Goal: Use online tool/utility: Use online tool/utility

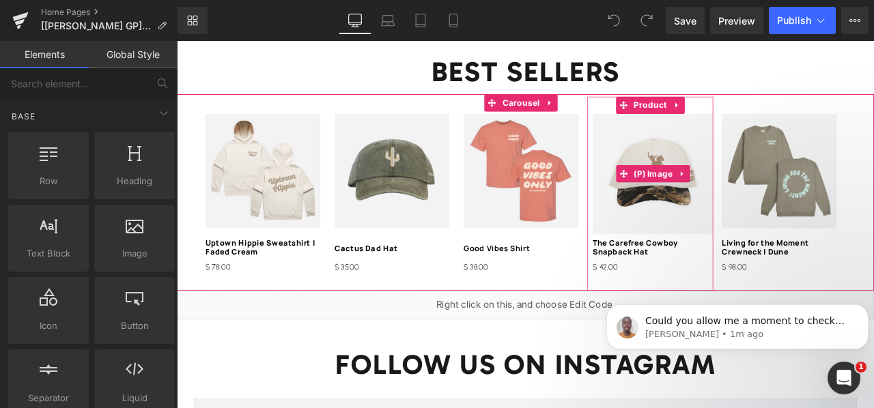
scroll to position [1644, 0]
click at [722, 160] on img at bounding box center [741, 199] width 143 height 143
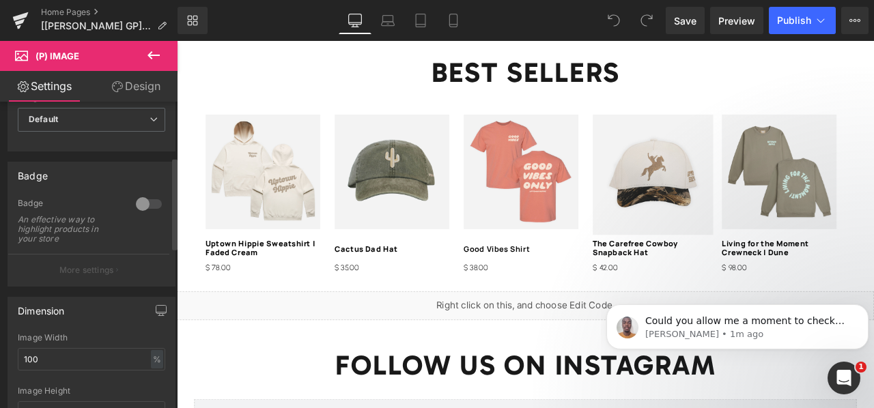
scroll to position [203, 0]
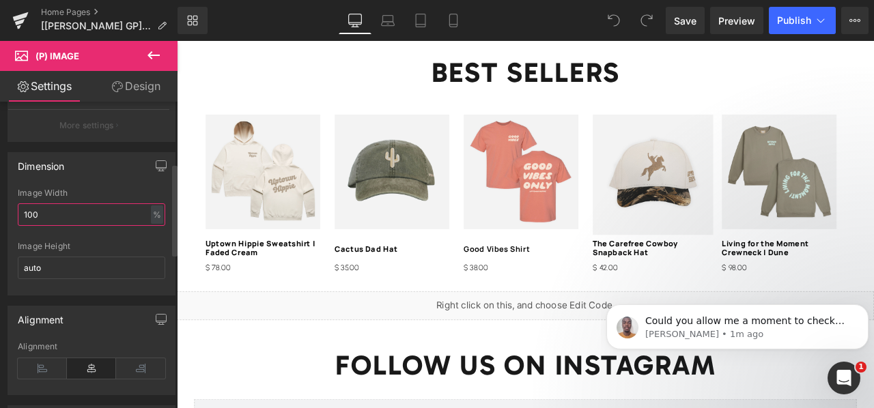
click at [132, 208] on input "100" at bounding box center [91, 214] width 147 height 23
click at [104, 262] on input "auto" at bounding box center [91, 268] width 147 height 23
type input "a"
type input "1"
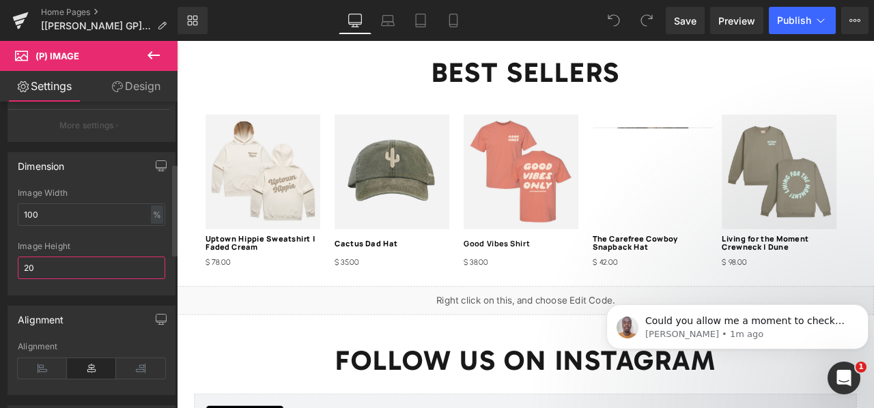
type input "200"
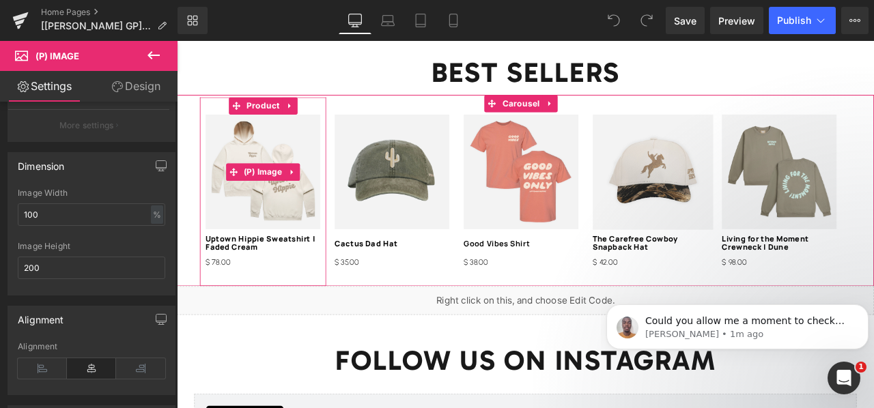
click at [243, 226] on img at bounding box center [279, 196] width 136 height 136
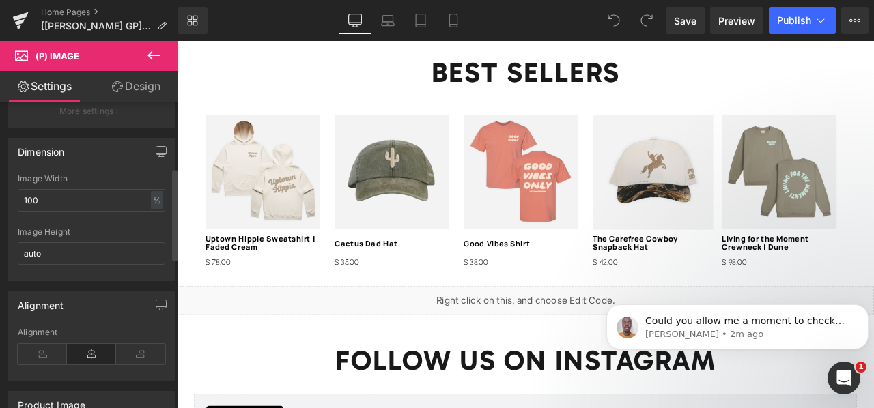
scroll to position [218, 0]
click at [82, 257] on input "auto" at bounding box center [91, 253] width 147 height 23
type input "a"
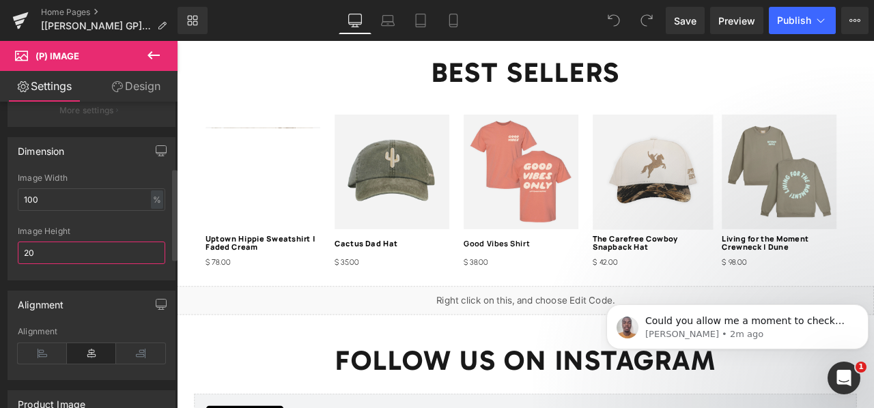
type input "200"
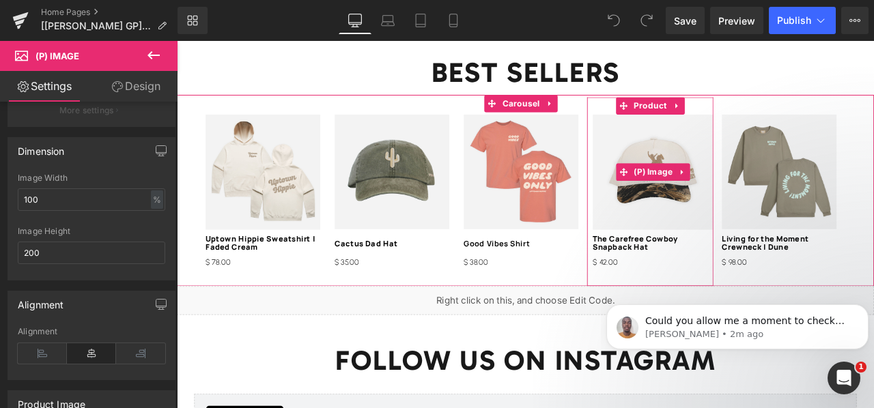
click at [722, 217] on img at bounding box center [741, 196] width 143 height 137
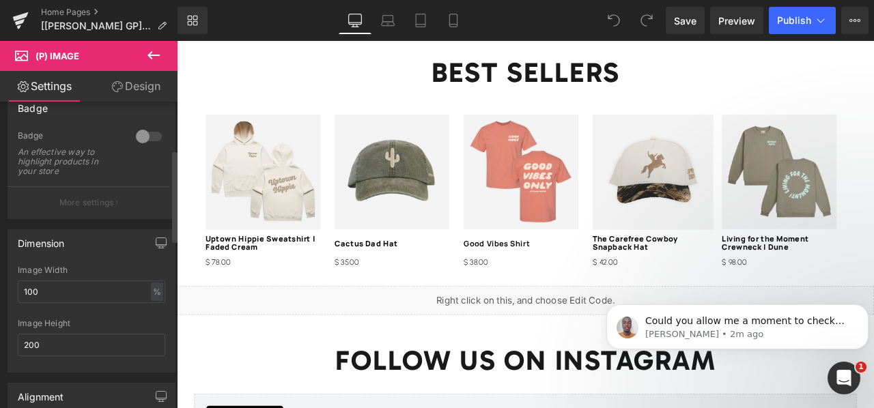
scroll to position [159, 0]
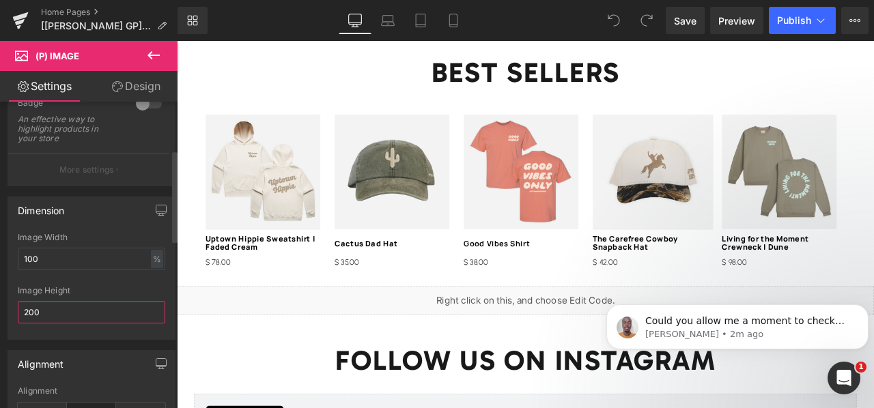
click at [88, 304] on input "200" at bounding box center [91, 312] width 147 height 23
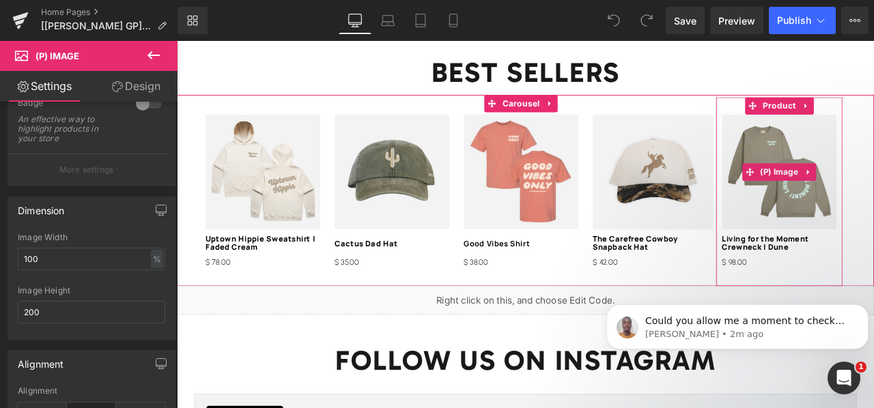
click at [840, 162] on img at bounding box center [891, 196] width 136 height 136
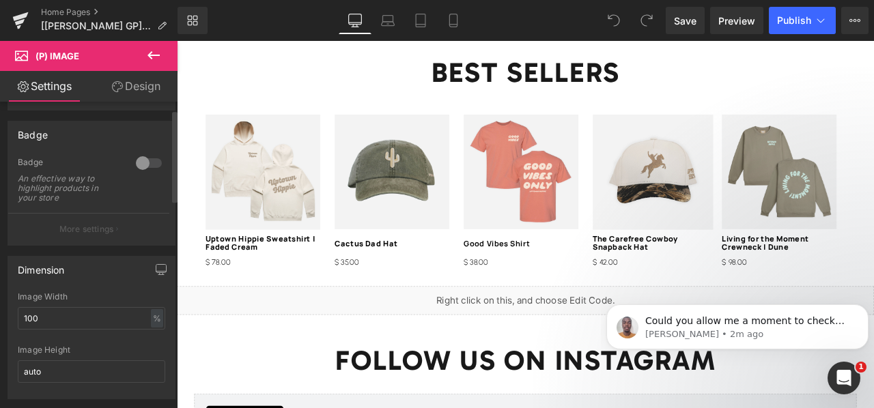
scroll to position [122, 0]
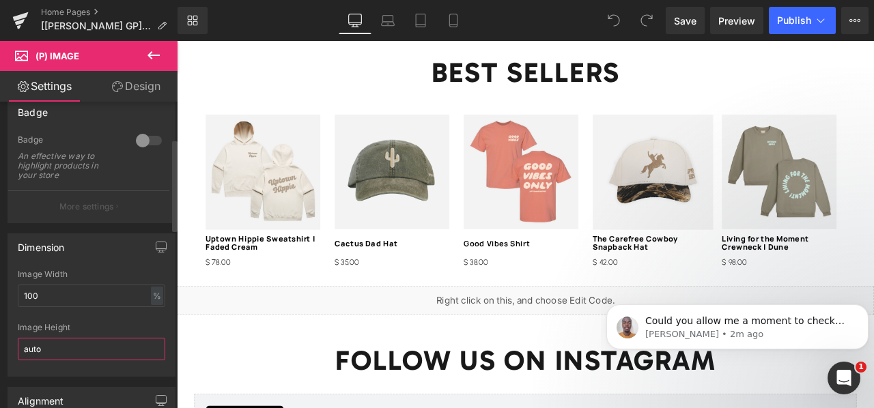
click at [73, 341] on input "auto" at bounding box center [91, 349] width 147 height 23
type input "a"
type input "2"
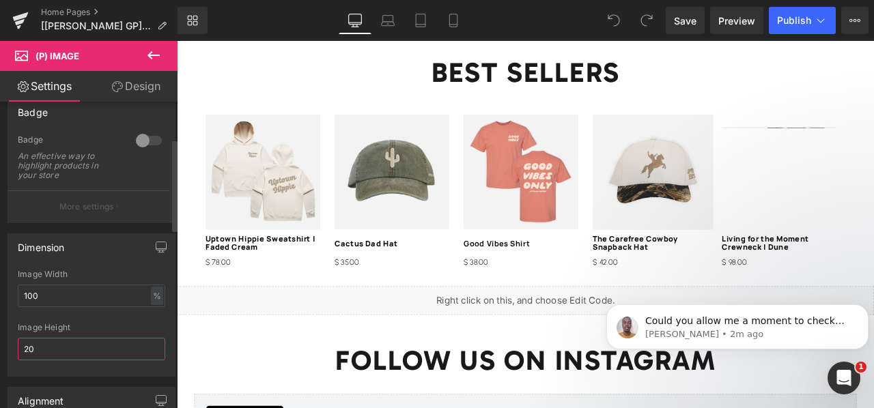
type input "200"
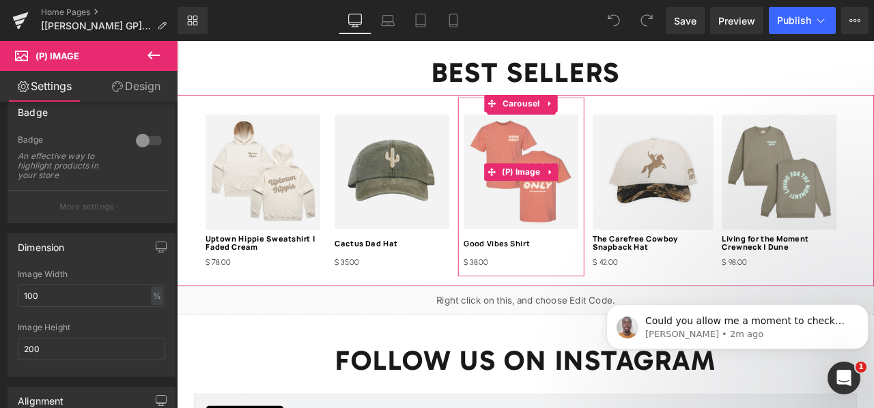
click at [610, 209] on img at bounding box center [585, 196] width 136 height 136
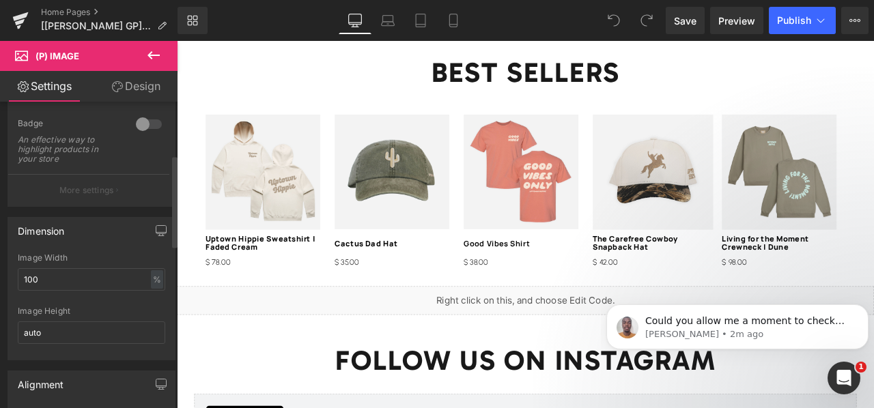
scroll to position [175, 0]
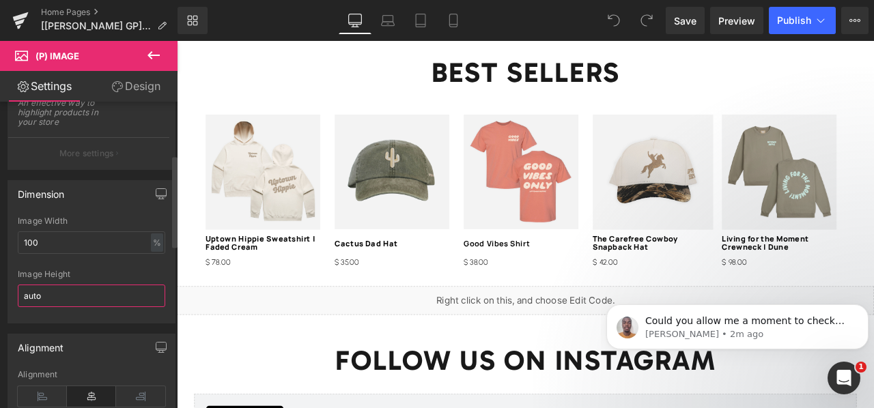
click at [83, 294] on input "auto" at bounding box center [91, 296] width 147 height 23
type input "a"
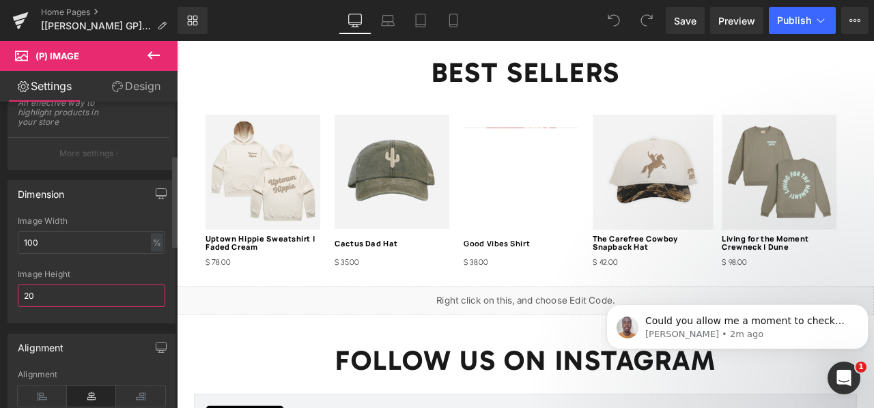
type input "200"
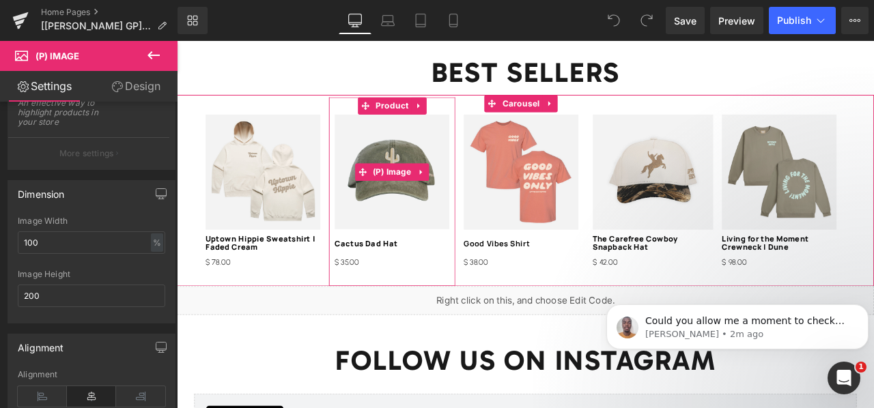
click at [395, 231] on img at bounding box center [432, 196] width 136 height 136
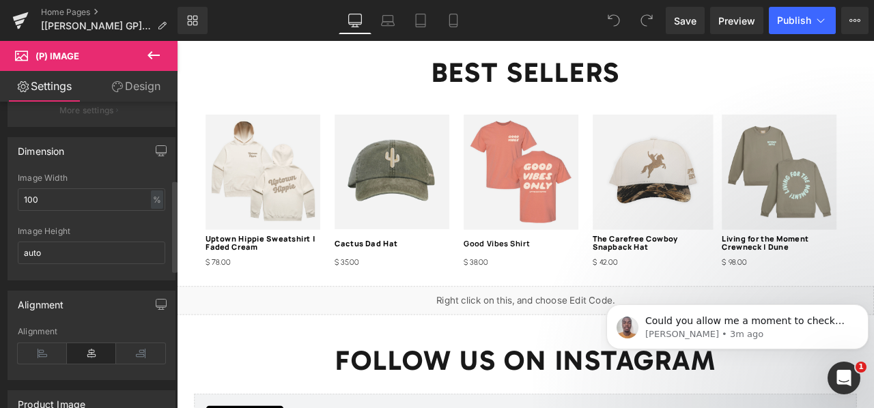
scroll to position [257, 0]
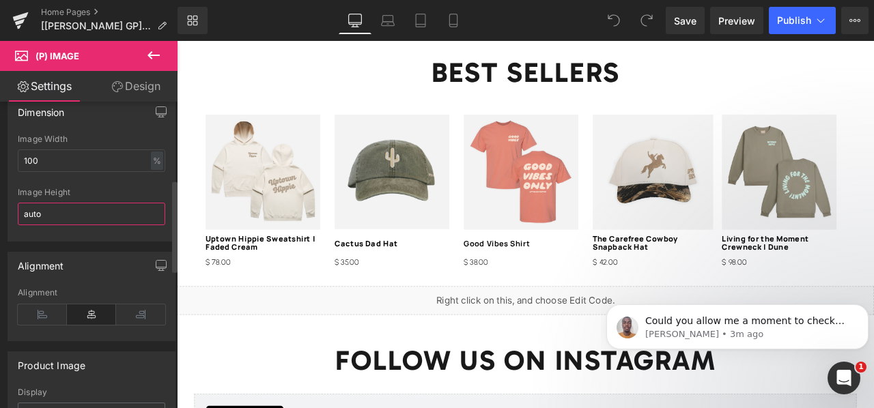
click at [65, 210] on input "auto" at bounding box center [91, 214] width 147 height 23
type input "a"
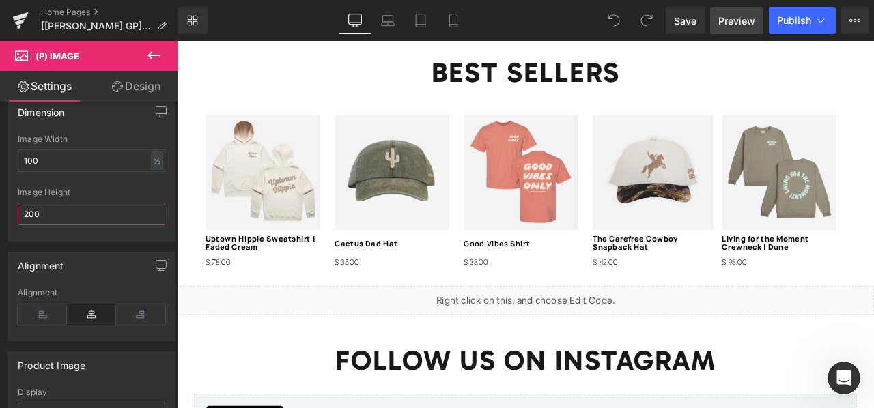
type input "200"
click at [736, 16] on span "Preview" at bounding box center [736, 21] width 37 height 14
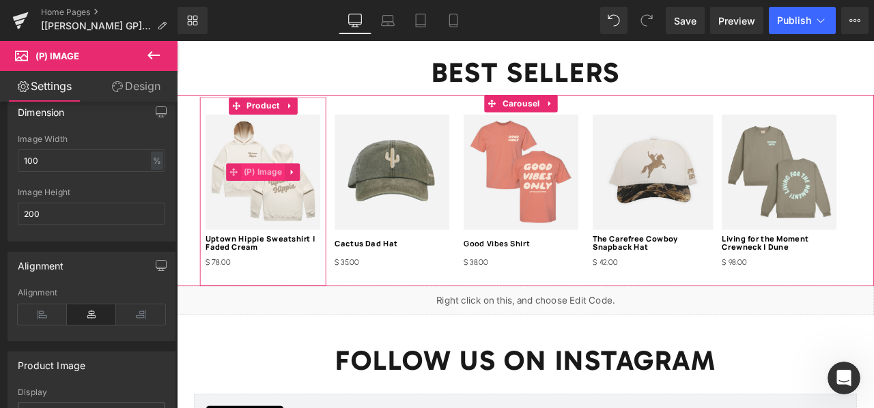
click at [280, 194] on span "(P) Image" at bounding box center [279, 196] width 53 height 20
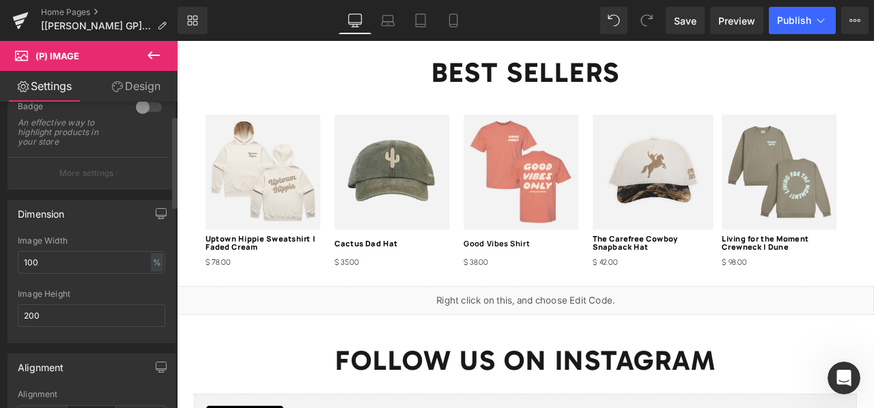
scroll to position [187, 0]
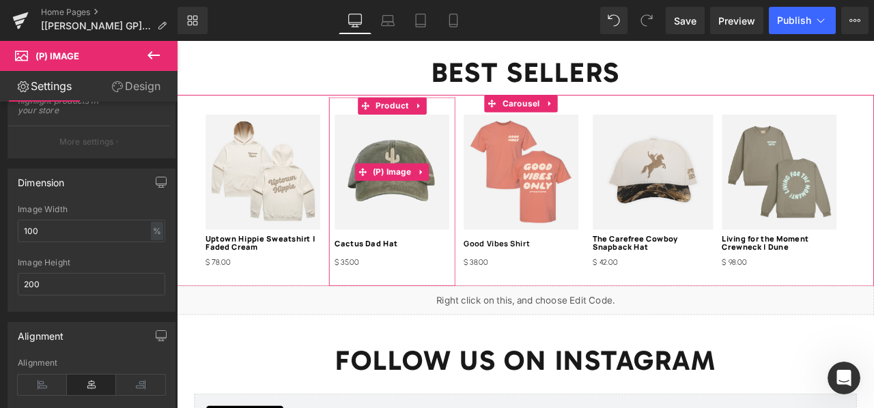
click at [406, 232] on img at bounding box center [432, 196] width 136 height 137
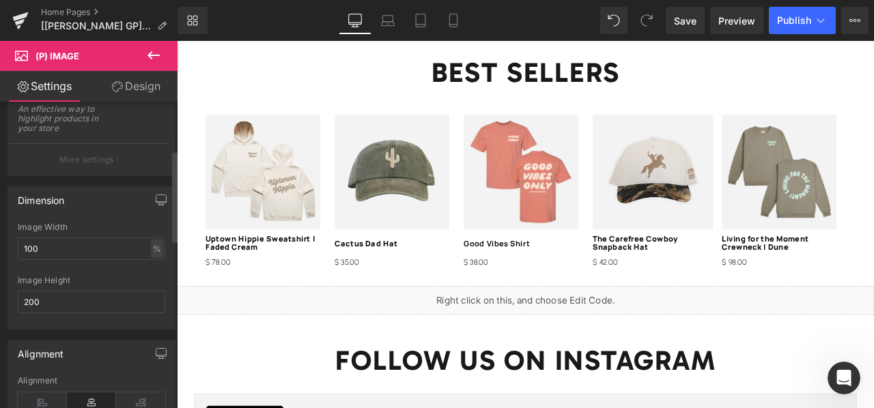
scroll to position [181, 0]
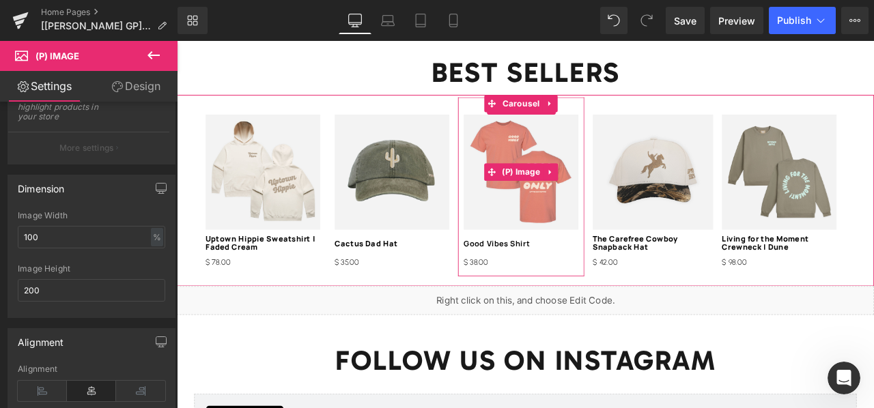
click at [563, 227] on img at bounding box center [585, 196] width 136 height 137
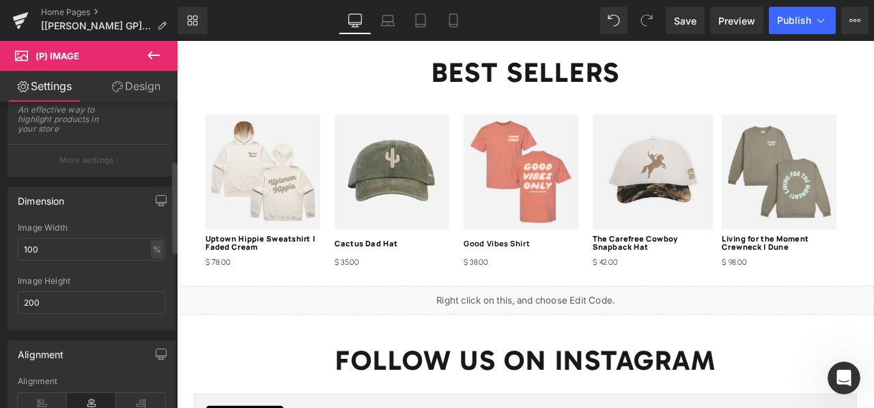
scroll to position [195, 0]
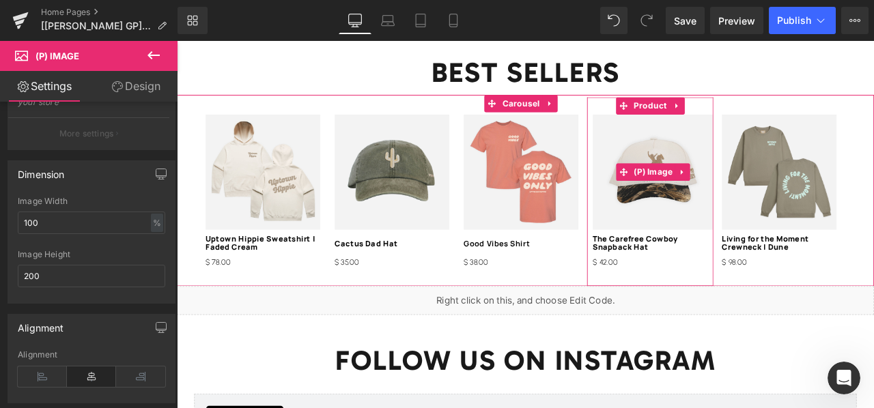
click at [682, 230] on img at bounding box center [741, 196] width 143 height 137
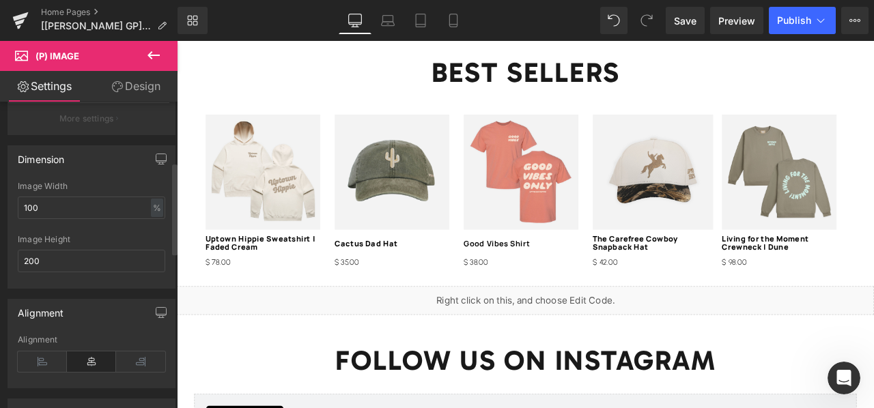
scroll to position [222, 0]
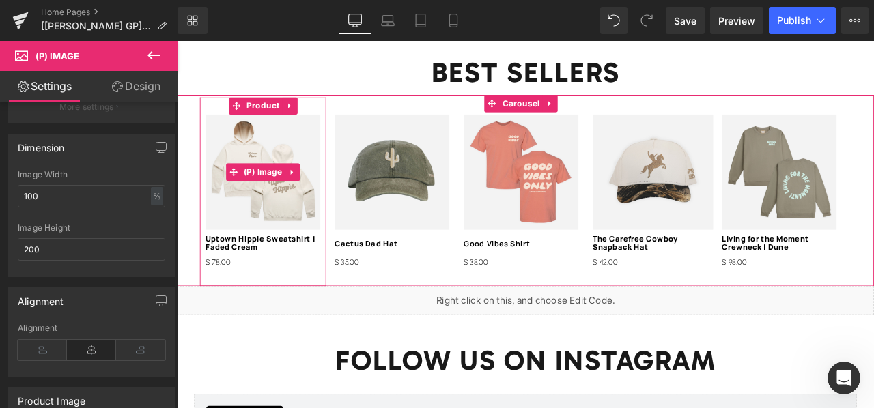
click at [248, 206] on img at bounding box center [279, 196] width 136 height 137
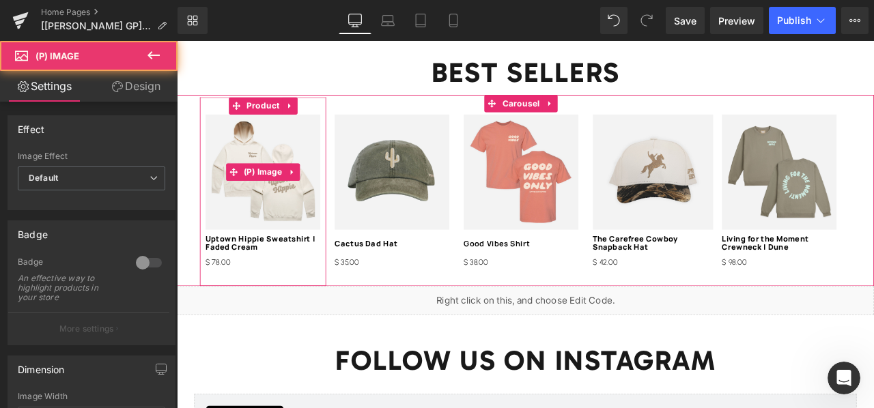
click at [244, 201] on img at bounding box center [279, 196] width 136 height 137
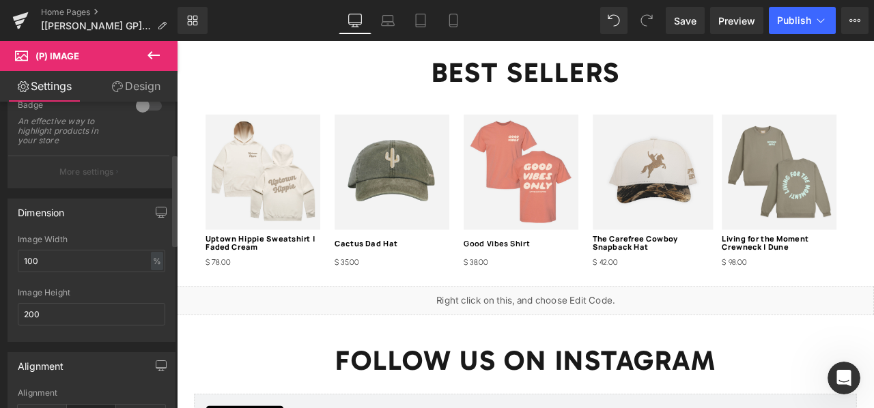
scroll to position [175, 0]
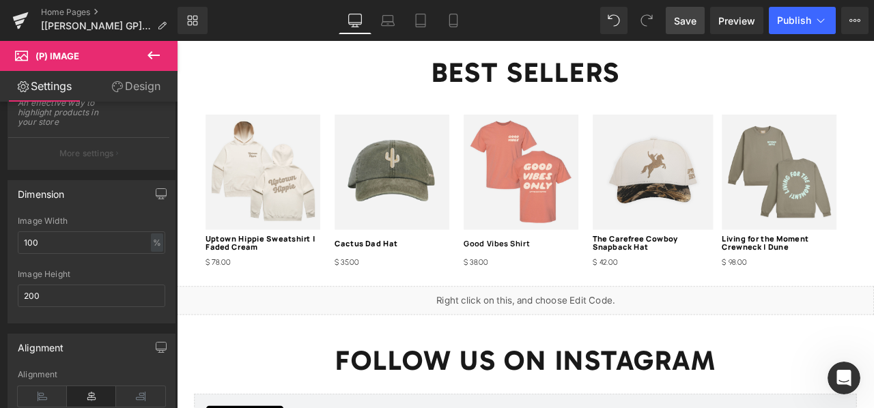
click at [683, 26] on span "Save" at bounding box center [685, 21] width 23 height 14
click at [746, 21] on span "Preview" at bounding box center [736, 21] width 37 height 14
click at [104, 290] on input "200" at bounding box center [91, 296] width 147 height 23
type input "2"
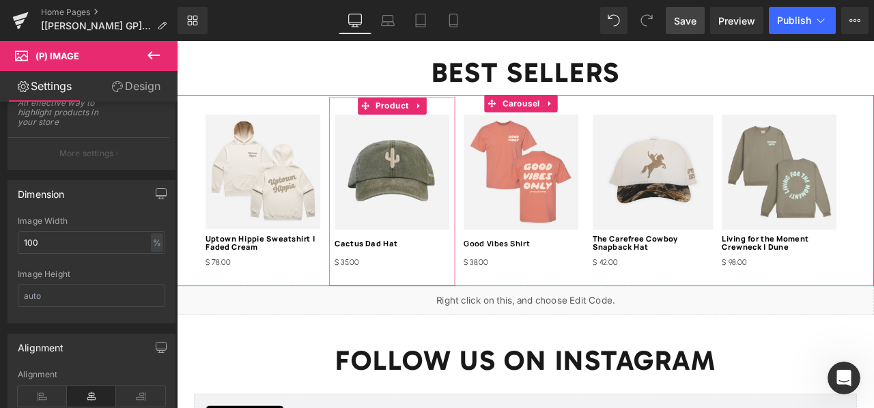
click at [425, 256] on div "Sale Off (P) Image Cactus Dad Hat (P) Title $ 0 $ 35.00 (P) Price" at bounding box center [432, 219] width 136 height 183
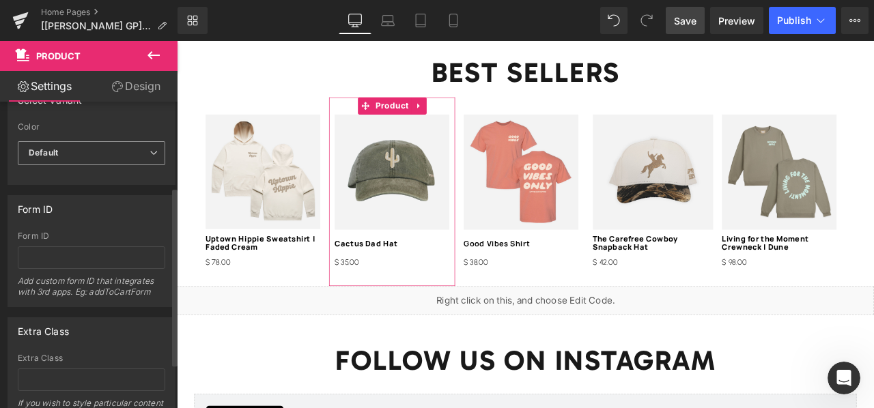
scroll to position [150, 0]
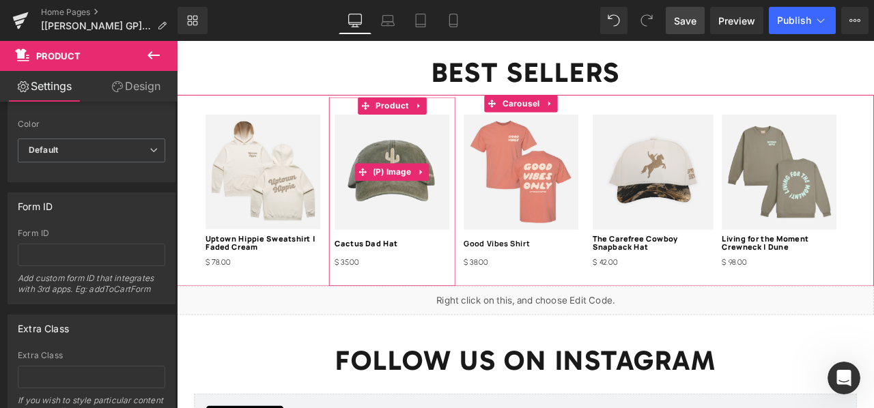
click at [384, 189] on img at bounding box center [432, 196] width 136 height 137
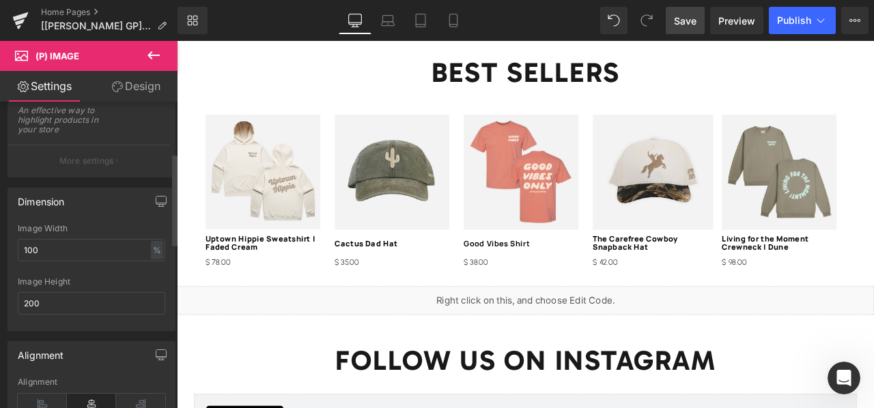
scroll to position [171, 0]
click at [91, 291] on input "200" at bounding box center [91, 300] width 147 height 23
type input "2"
click at [684, 23] on span "Save" at bounding box center [685, 21] width 23 height 14
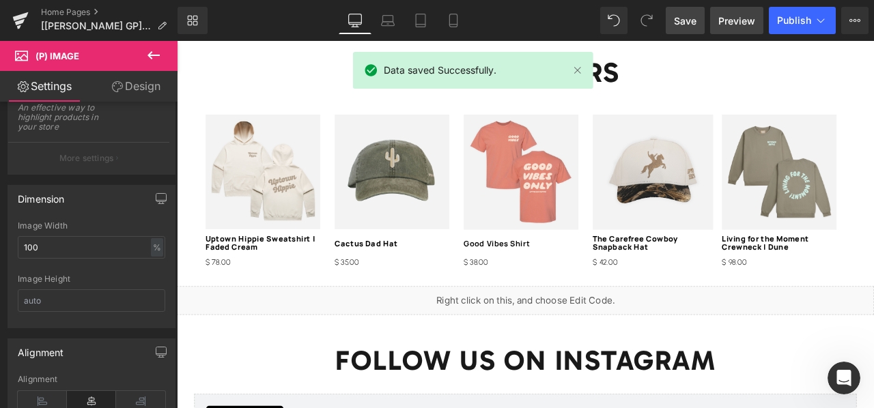
click at [728, 24] on span "Preview" at bounding box center [736, 21] width 37 height 14
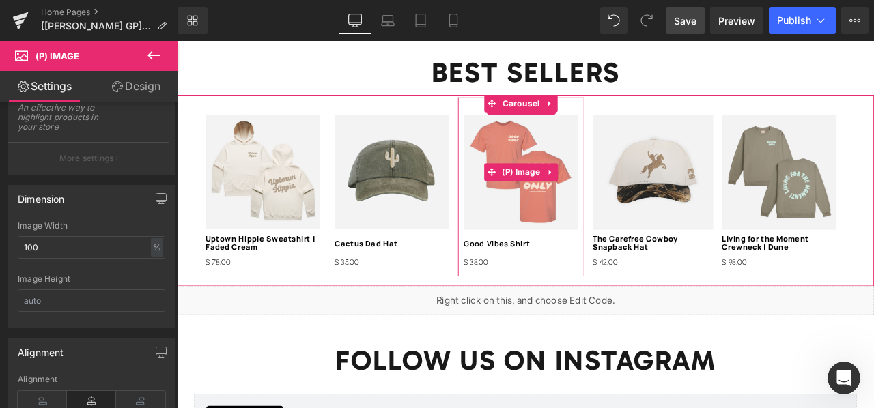
click at [550, 219] on img at bounding box center [585, 196] width 136 height 137
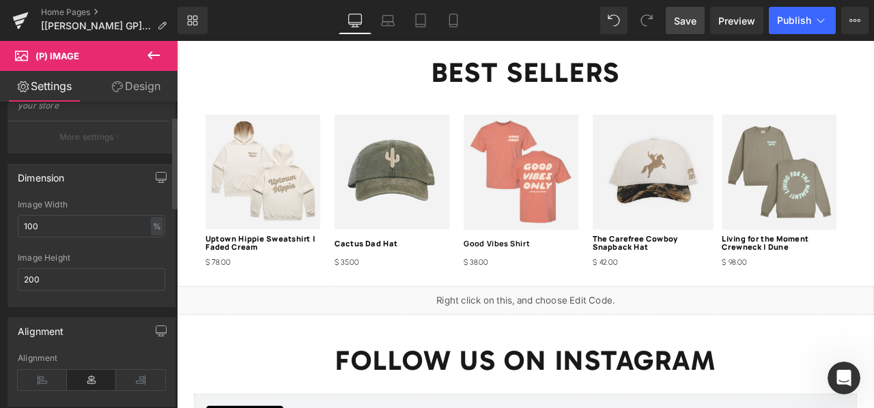
scroll to position [211, 0]
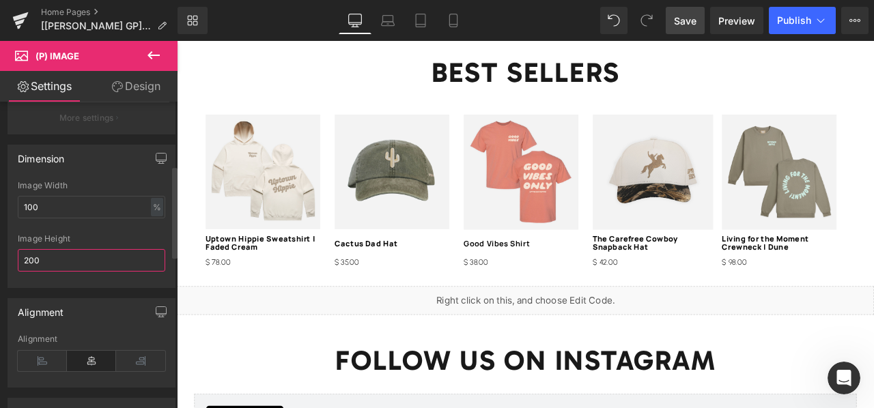
click at [83, 263] on input "200" at bounding box center [91, 260] width 147 height 23
type input "2"
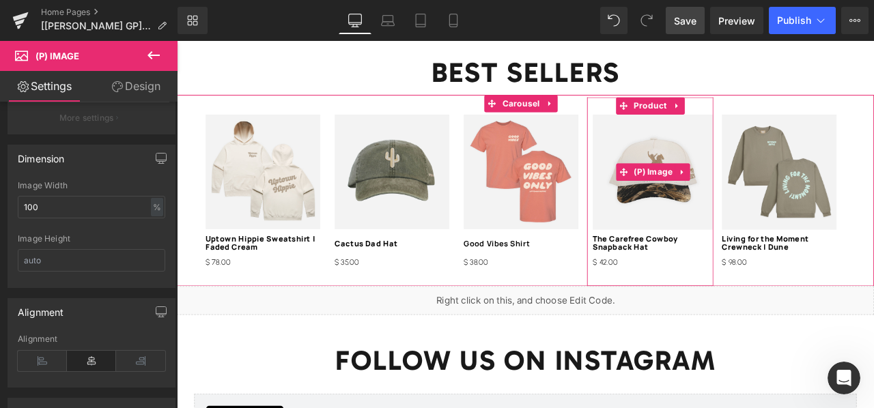
click at [705, 220] on img at bounding box center [741, 196] width 143 height 137
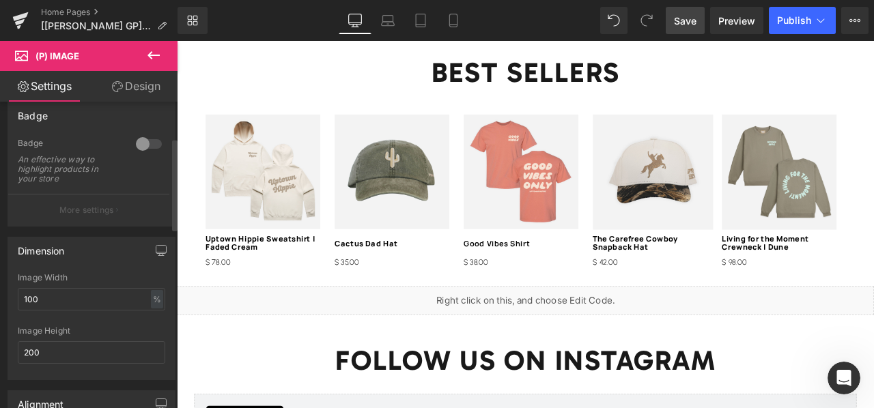
scroll to position [119, 0]
click at [72, 350] on input "200" at bounding box center [91, 352] width 147 height 23
type input "2"
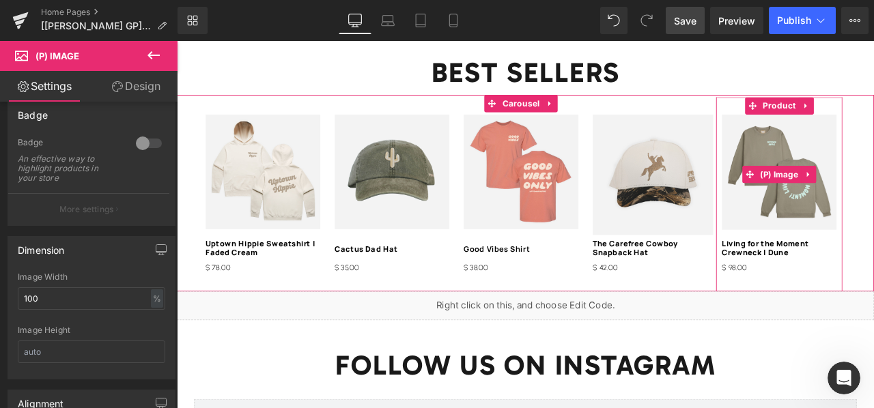
click at [848, 221] on img at bounding box center [891, 196] width 136 height 137
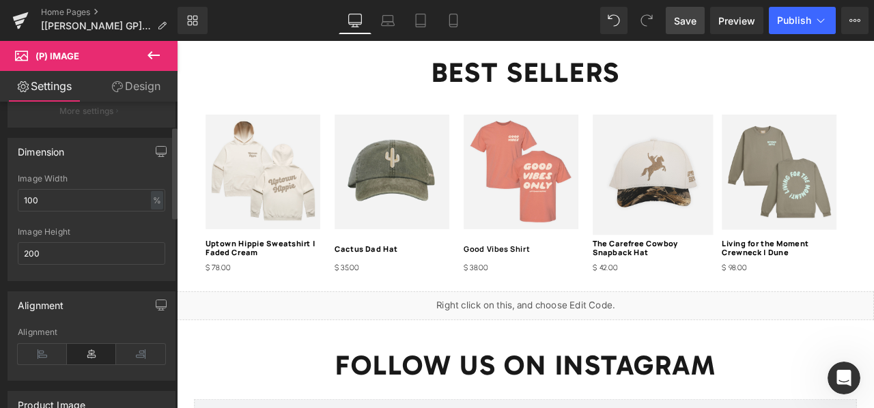
scroll to position [236, 0]
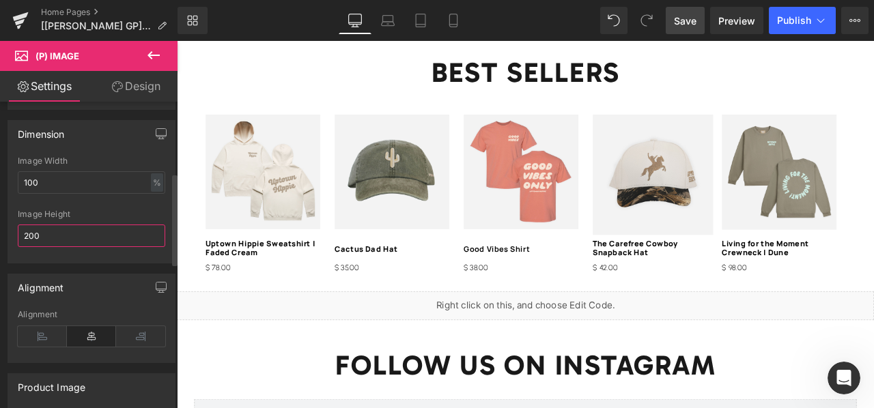
click at [86, 229] on input "200" at bounding box center [91, 236] width 147 height 23
type input "2"
click at [684, 23] on span "Save" at bounding box center [685, 21] width 23 height 14
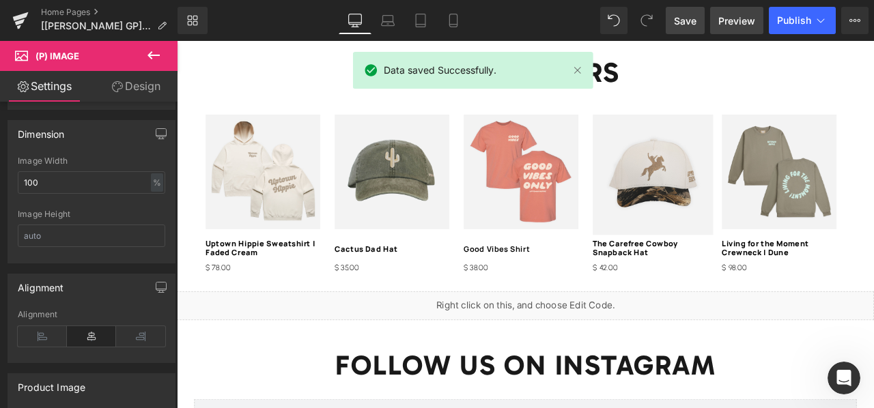
click at [731, 18] on span "Preview" at bounding box center [736, 21] width 37 height 14
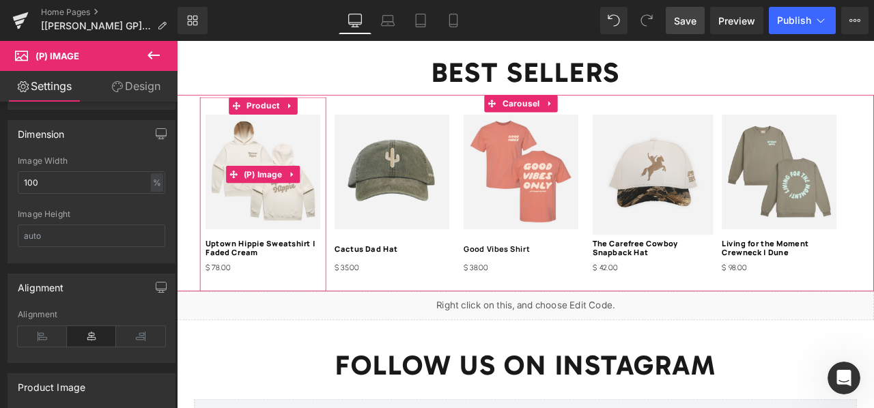
click at [275, 197] on span "(P) Image" at bounding box center [279, 199] width 53 height 20
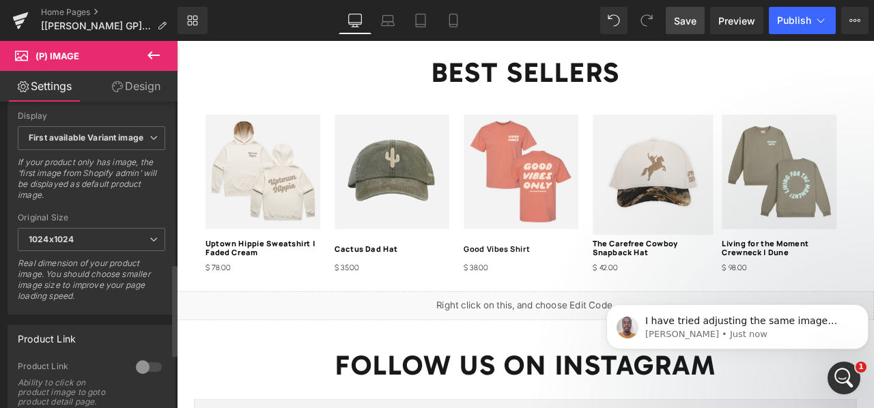
scroll to position [533, 0]
click at [150, 236] on icon at bounding box center [154, 240] width 8 height 8
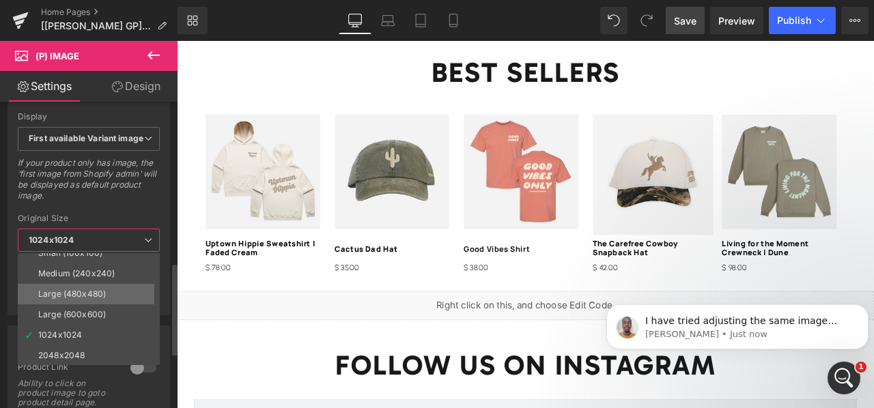
scroll to position [11, 0]
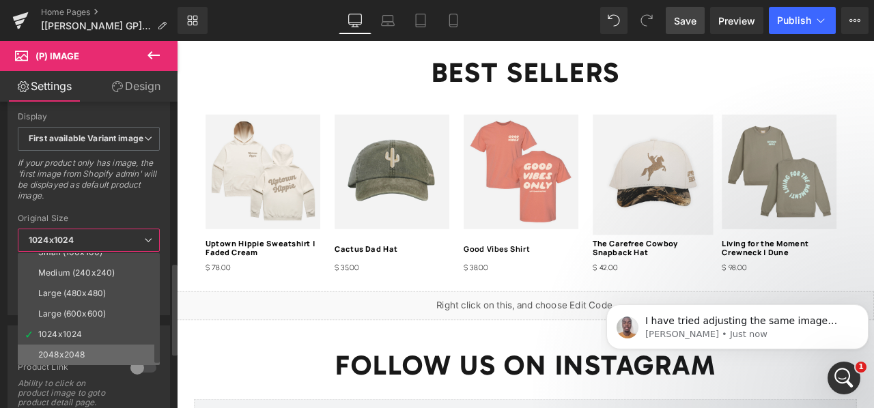
click at [107, 345] on li "2048x2048" at bounding box center [92, 355] width 148 height 20
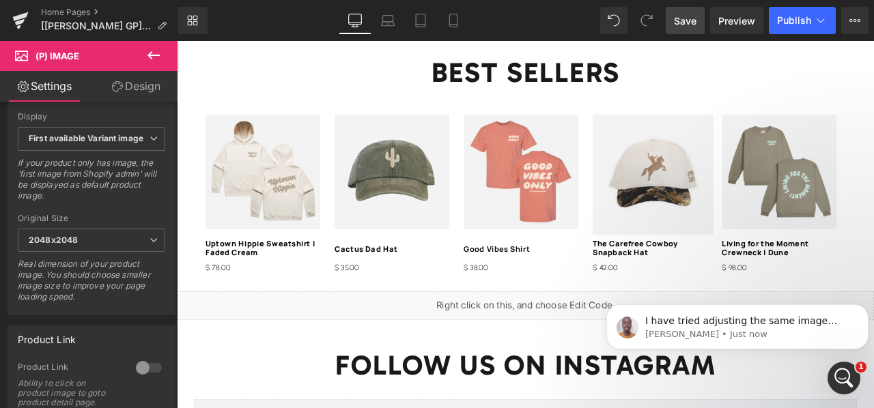
click at [680, 27] on span "Save" at bounding box center [685, 21] width 23 height 14
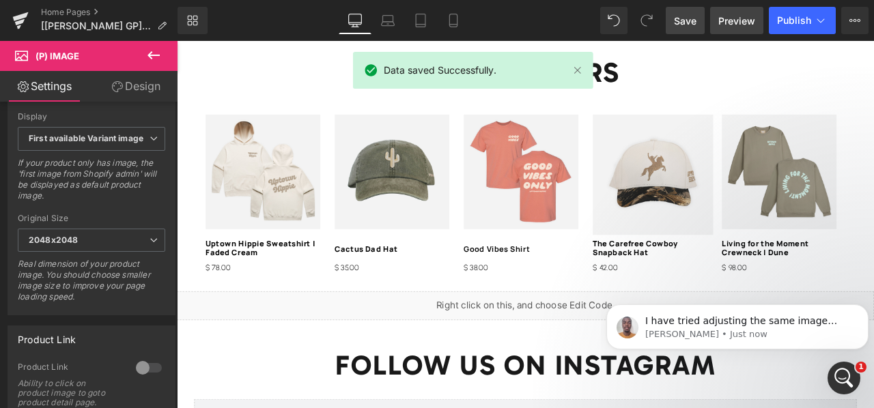
click at [732, 24] on span "Preview" at bounding box center [736, 21] width 37 height 14
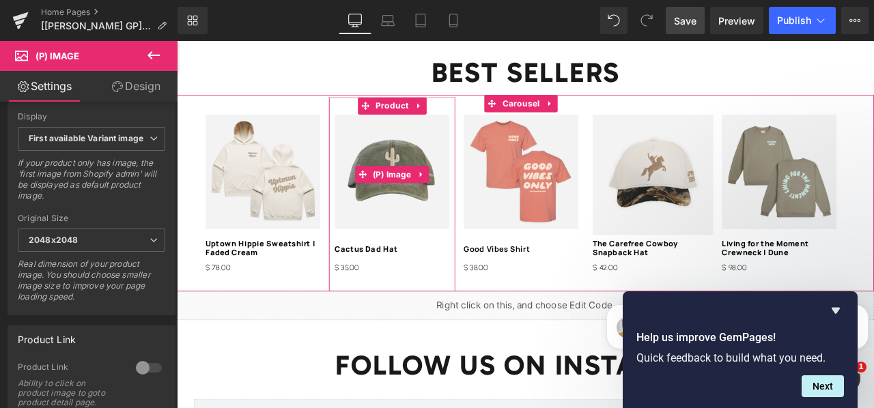
click at [386, 188] on img at bounding box center [432, 196] width 136 height 136
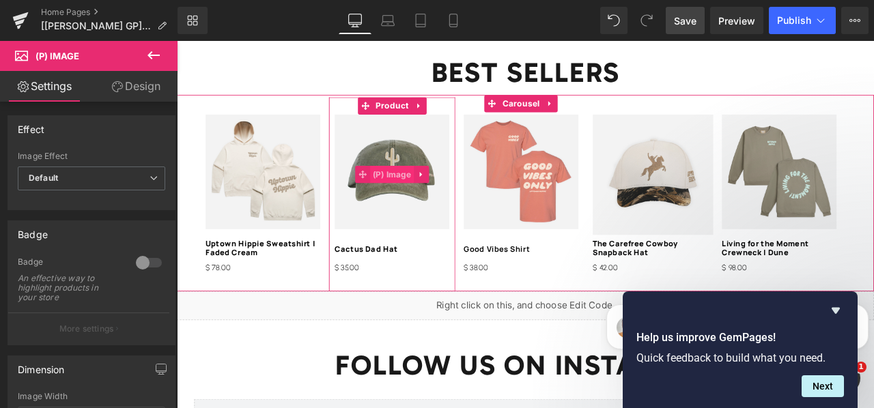
click at [412, 189] on span "(P) Image" at bounding box center [432, 199] width 53 height 20
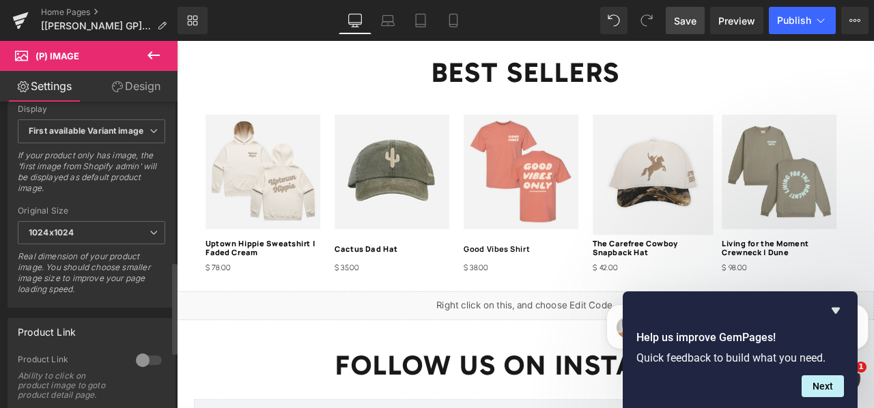
scroll to position [548, 0]
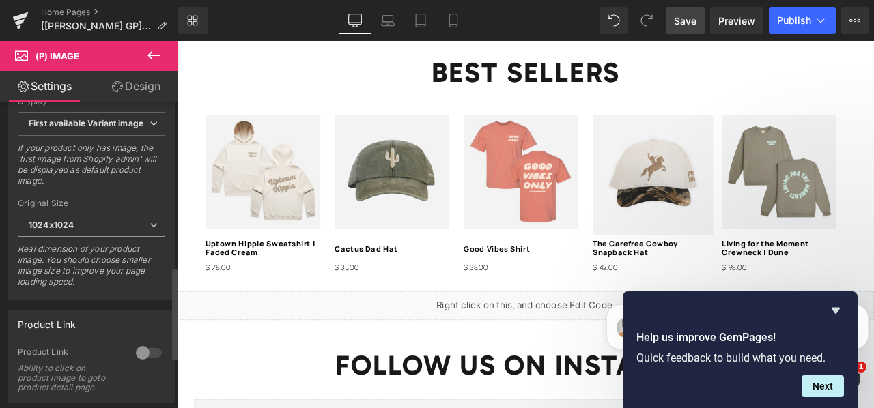
click at [68, 220] on b "1024x1024" at bounding box center [51, 225] width 45 height 10
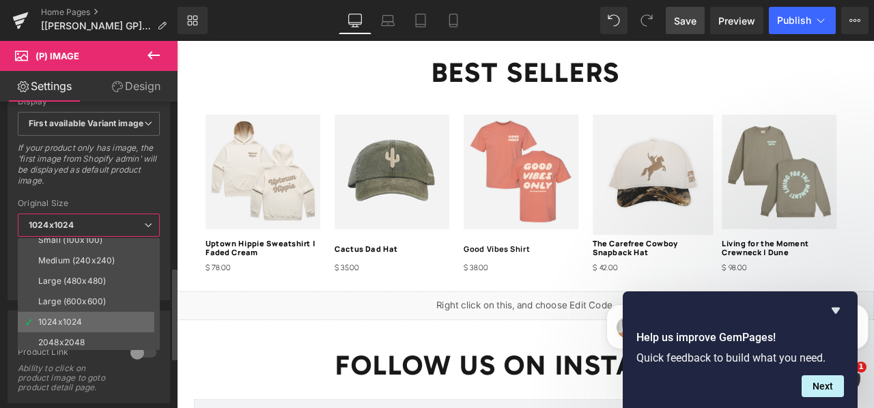
scroll to position [11, 0]
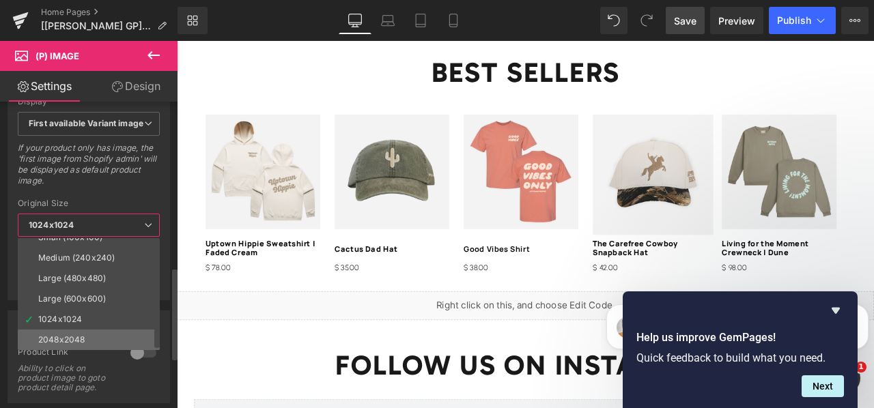
click at [62, 336] on div "2048x2048" at bounding box center [61, 340] width 46 height 10
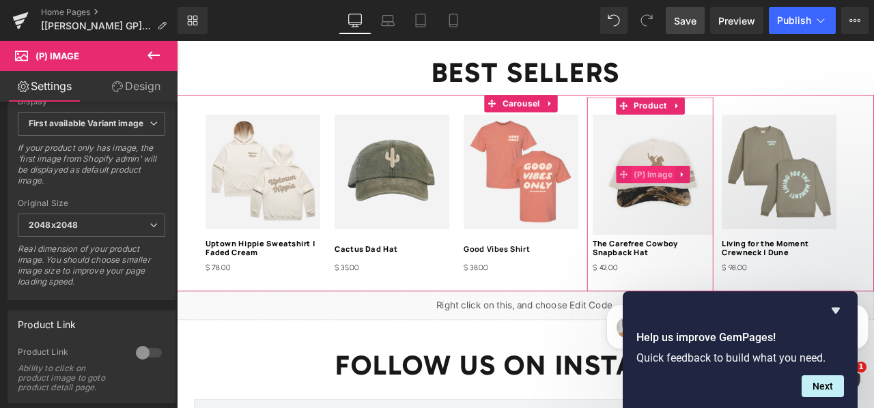
click at [716, 193] on span "(P) Image" at bounding box center [741, 199] width 53 height 20
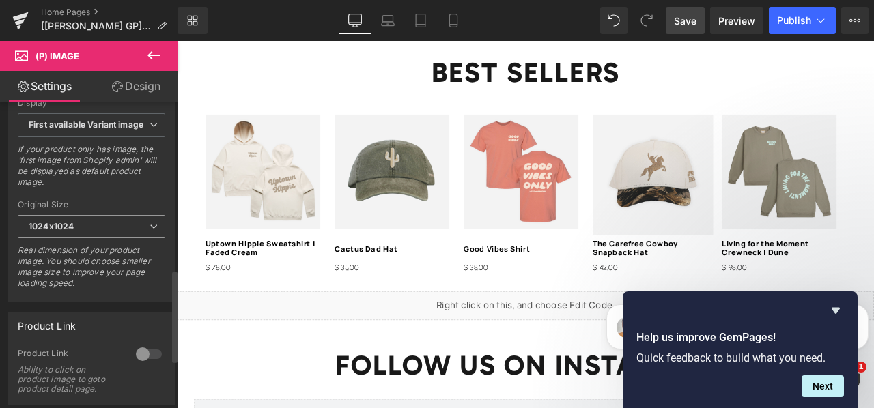
scroll to position [541, 0]
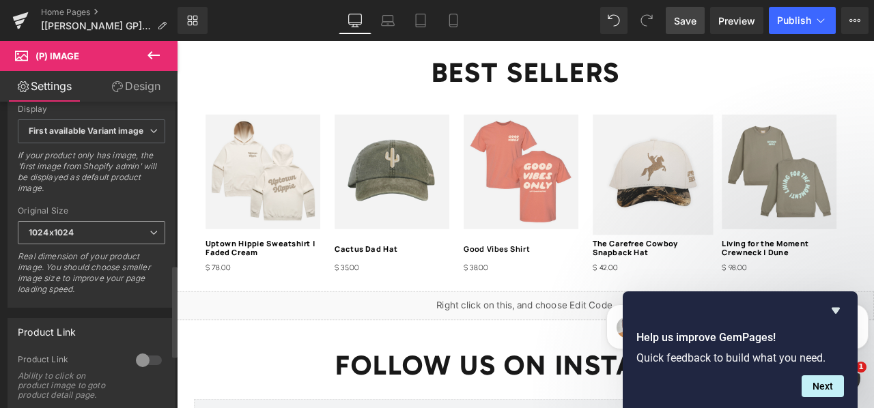
click at [103, 225] on span "1024x1024" at bounding box center [91, 233] width 147 height 24
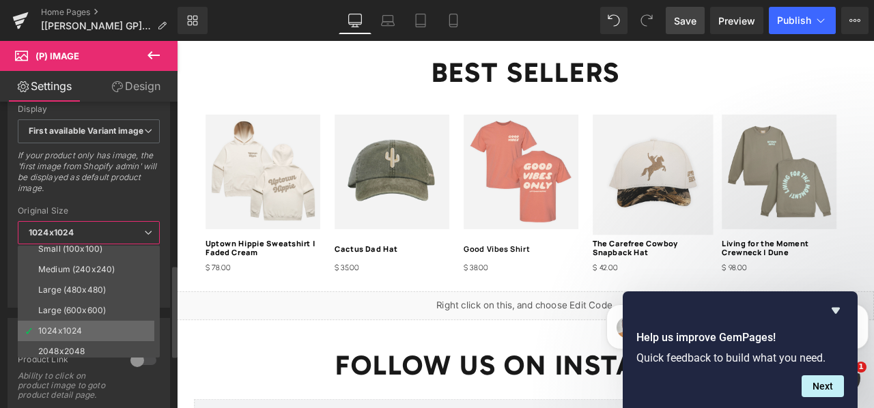
scroll to position [11, 0]
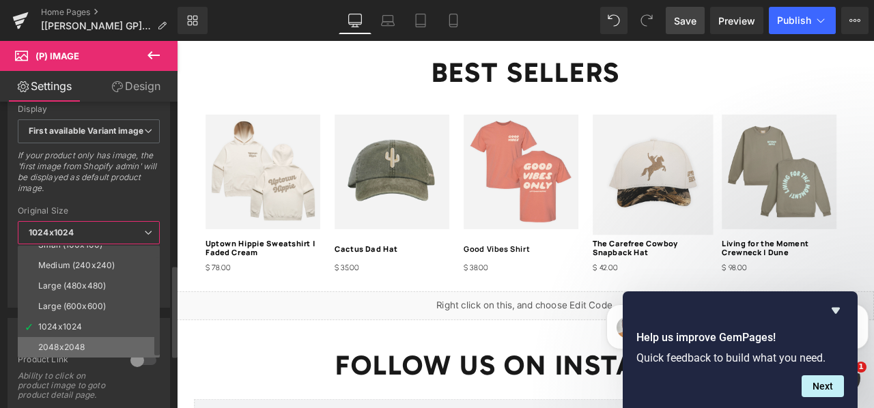
click at [90, 337] on li "2048x2048" at bounding box center [92, 347] width 148 height 20
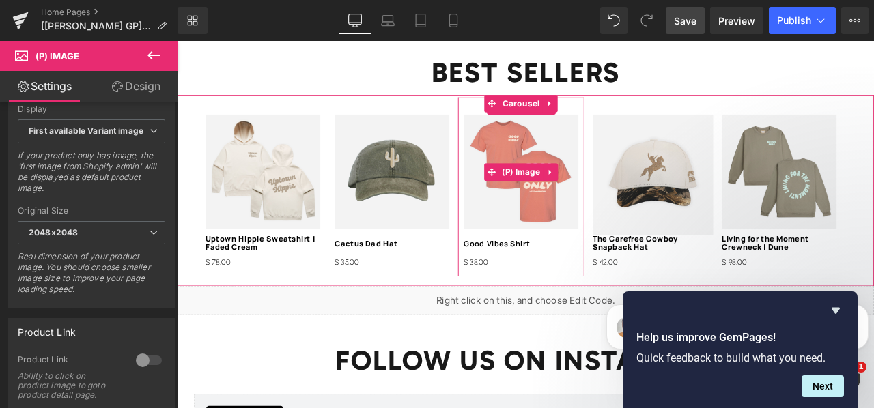
click at [528, 236] on img at bounding box center [585, 196] width 136 height 136
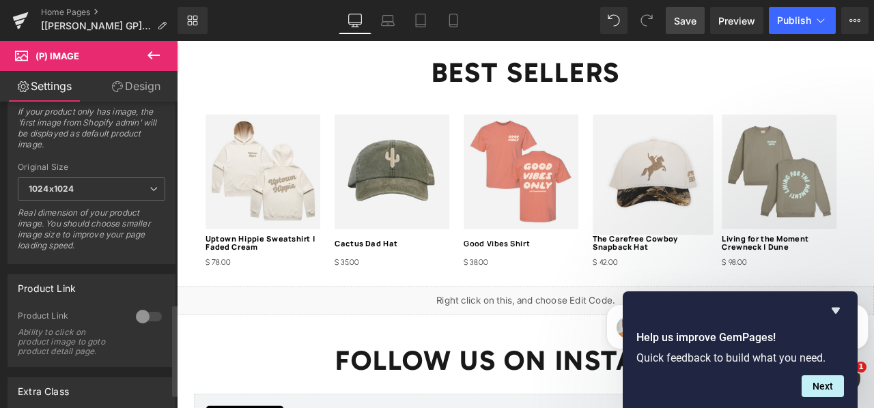
scroll to position [576, 0]
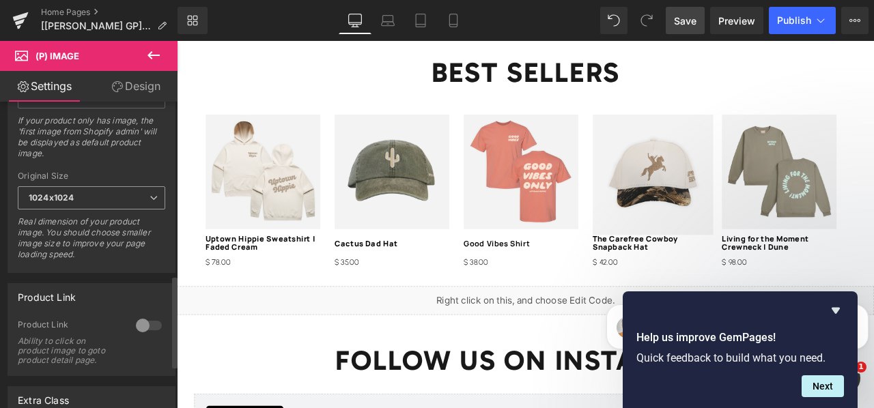
click at [79, 189] on span "1024x1024" at bounding box center [91, 198] width 147 height 24
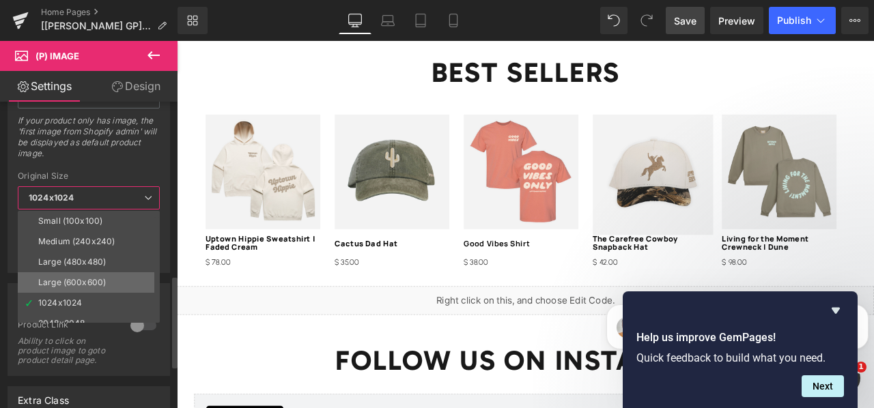
scroll to position [11, 0]
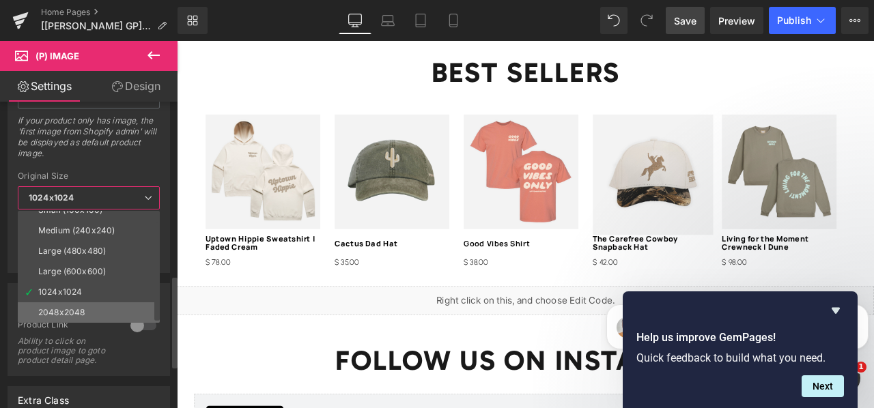
click at [63, 308] on div "2048x2048" at bounding box center [61, 313] width 46 height 10
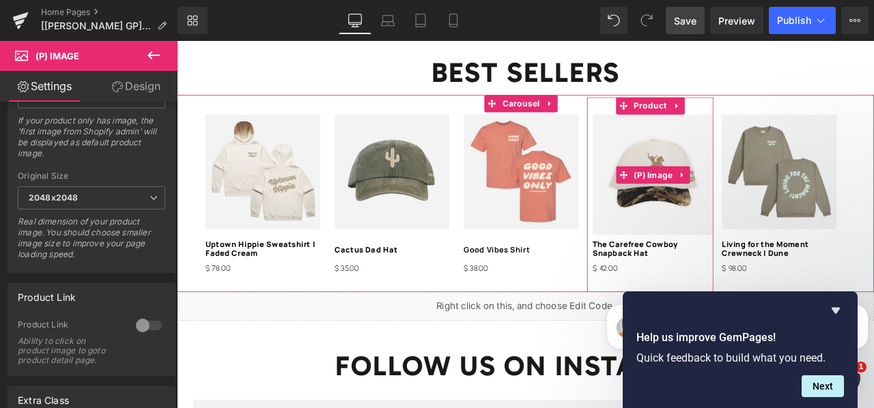
click at [680, 226] on img at bounding box center [741, 199] width 143 height 143
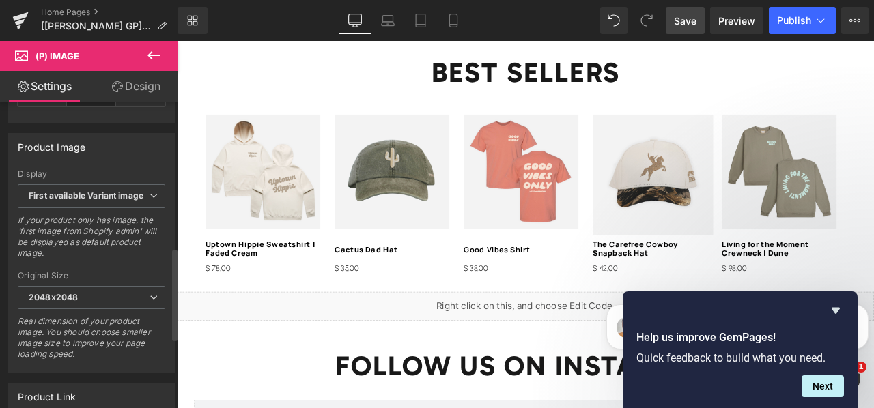
scroll to position [488, 0]
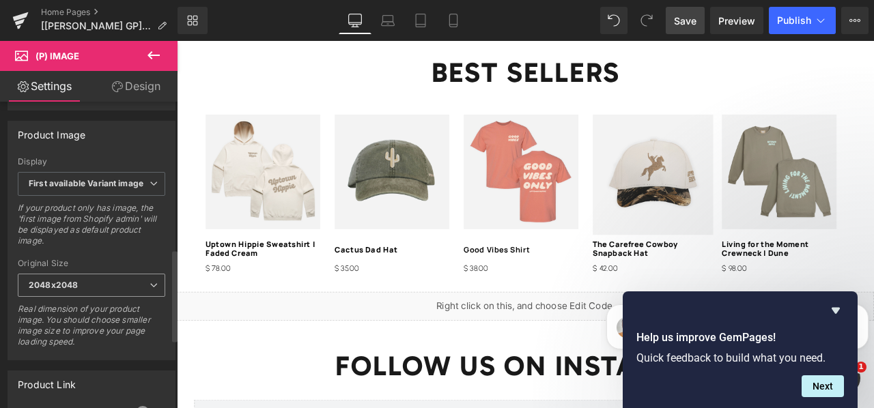
click at [74, 280] on b "2048x2048" at bounding box center [53, 285] width 49 height 10
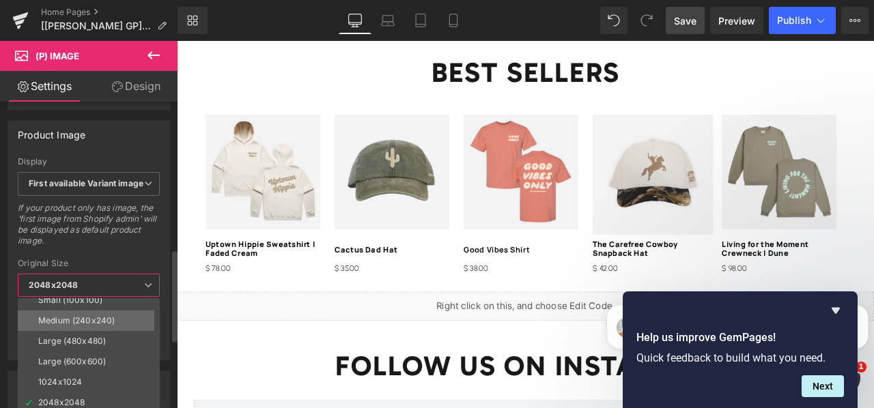
scroll to position [11, 0]
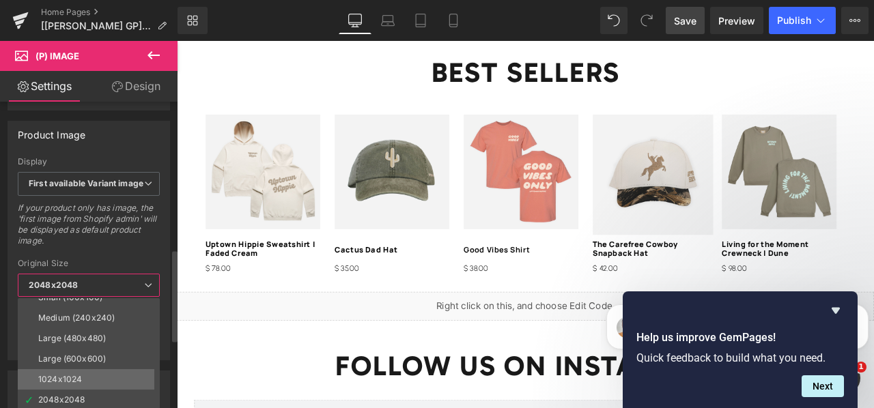
click at [74, 375] on div "1024x1024" at bounding box center [60, 380] width 44 height 10
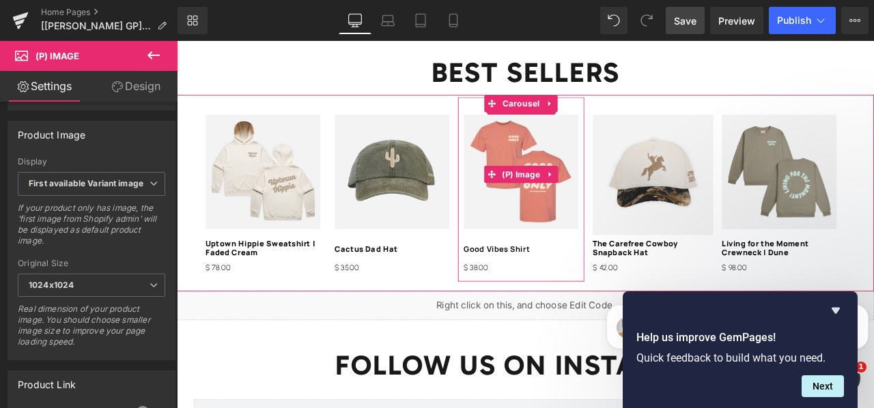
click at [550, 219] on img at bounding box center [585, 196] width 136 height 136
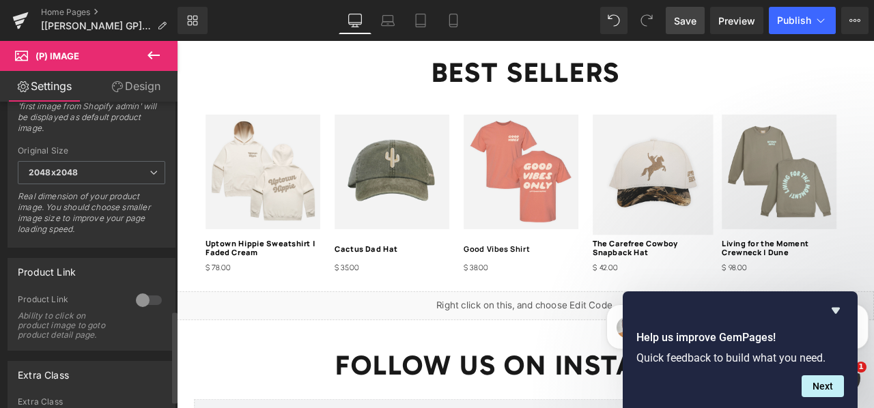
scroll to position [584, 0]
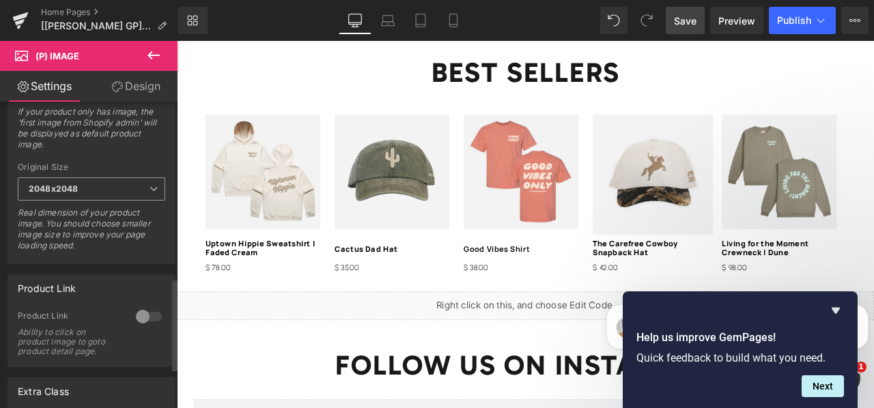
click at [91, 184] on span "2048x2048" at bounding box center [91, 190] width 147 height 24
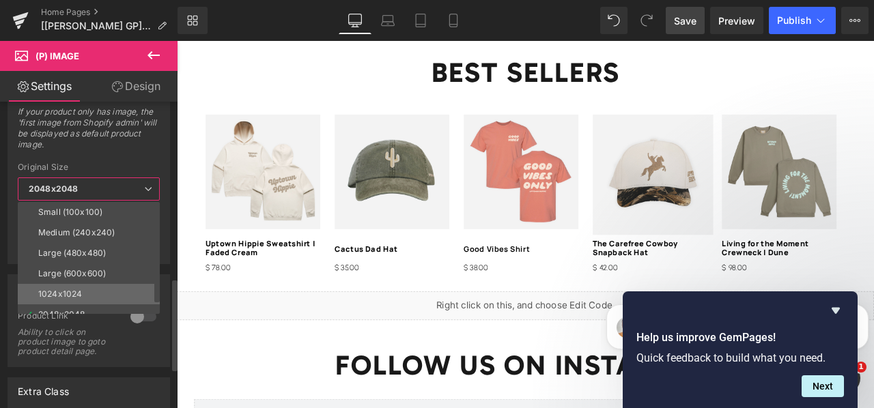
click at [83, 290] on li "1024x1024" at bounding box center [92, 294] width 148 height 20
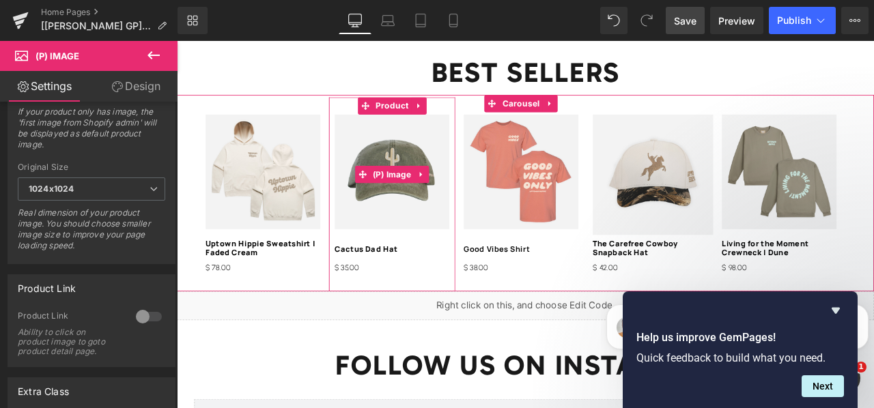
click at [368, 216] on img at bounding box center [432, 196] width 136 height 136
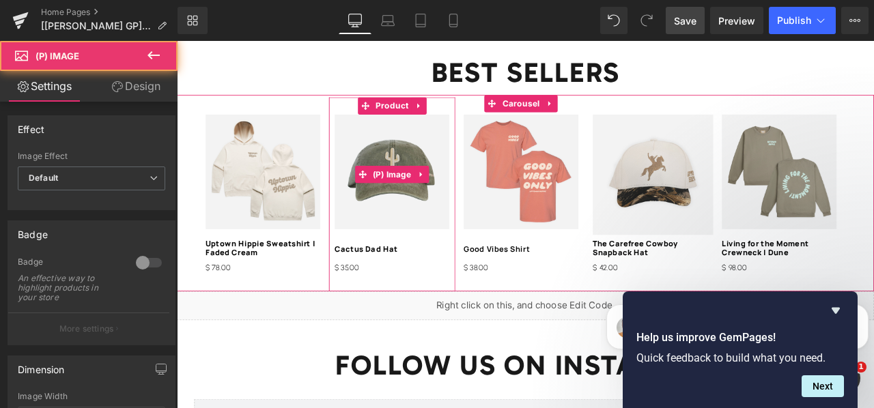
click at [404, 214] on img at bounding box center [432, 196] width 136 height 136
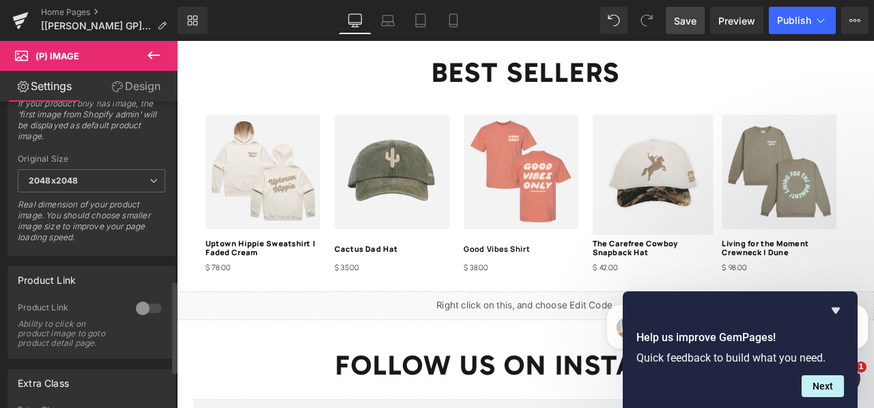
scroll to position [593, 0]
click at [107, 179] on span "2048x2048" at bounding box center [91, 181] width 147 height 24
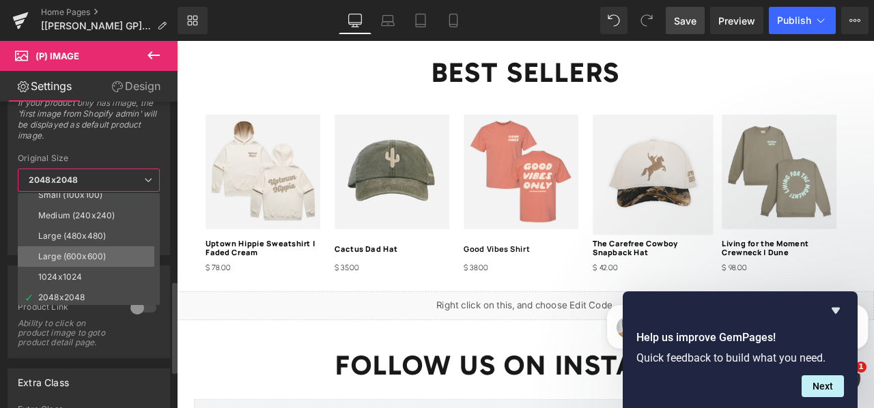
scroll to position [11, 0]
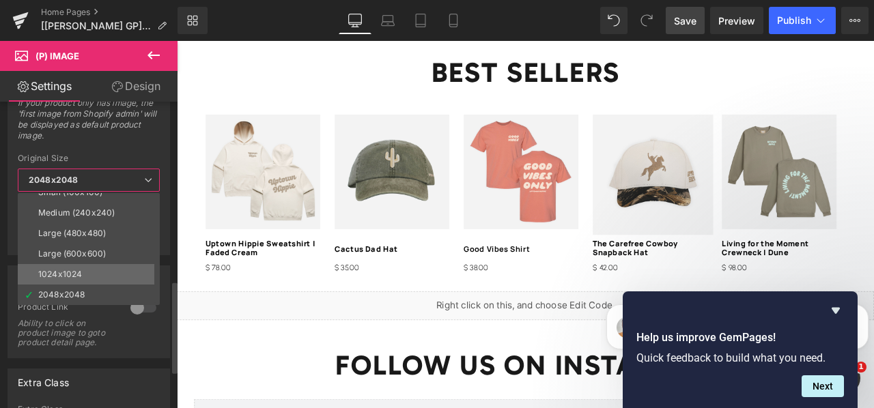
click at [86, 264] on li "1024x1024" at bounding box center [92, 274] width 148 height 20
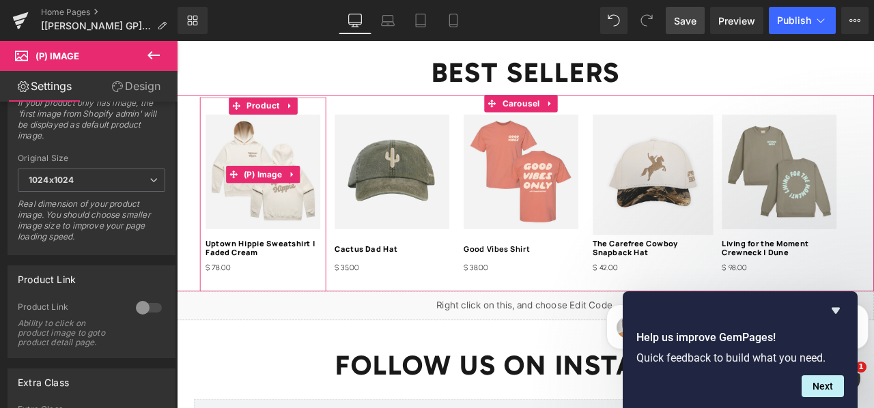
click at [240, 204] on img at bounding box center [279, 196] width 136 height 136
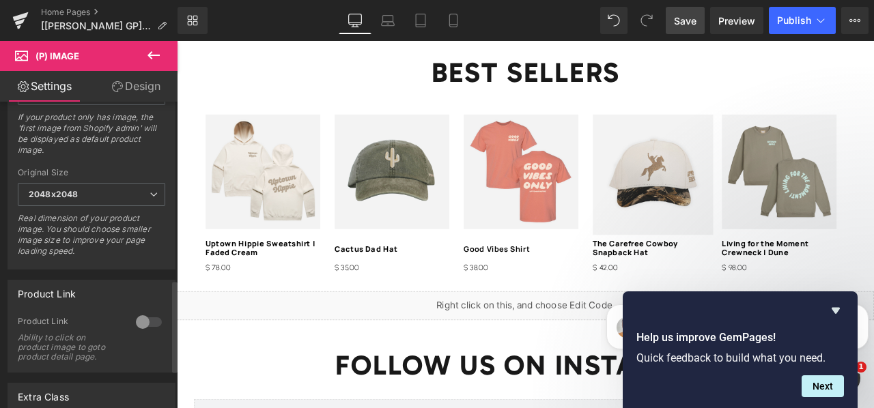
scroll to position [560, 0]
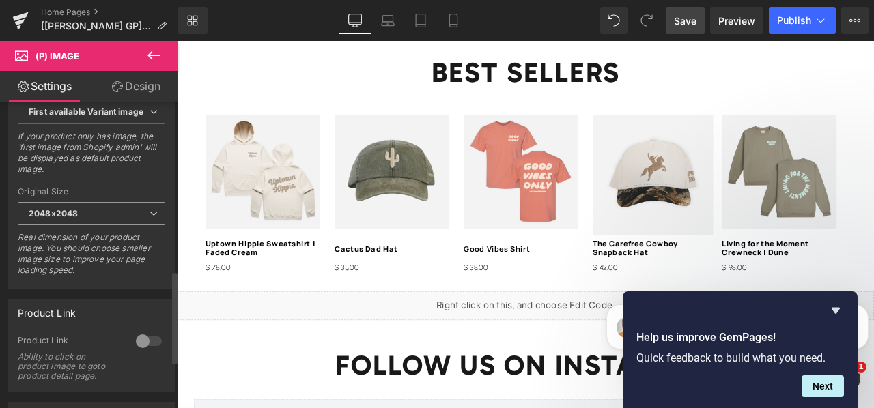
click at [94, 202] on span "2048x2048" at bounding box center [91, 214] width 147 height 24
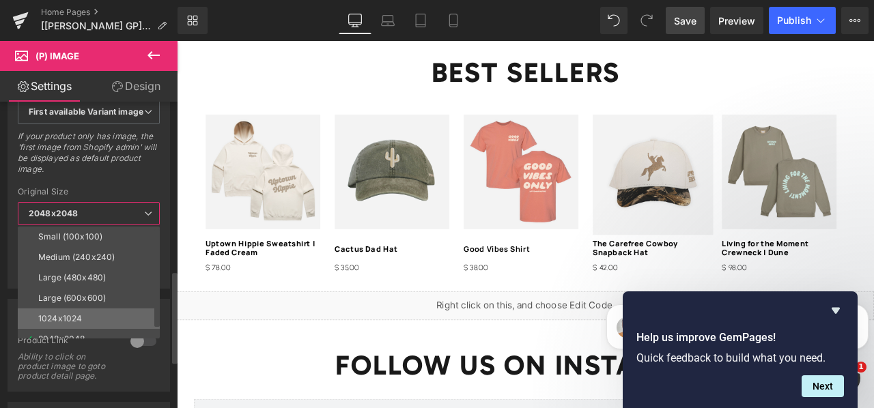
click at [72, 314] on div "1024x1024" at bounding box center [60, 319] width 44 height 10
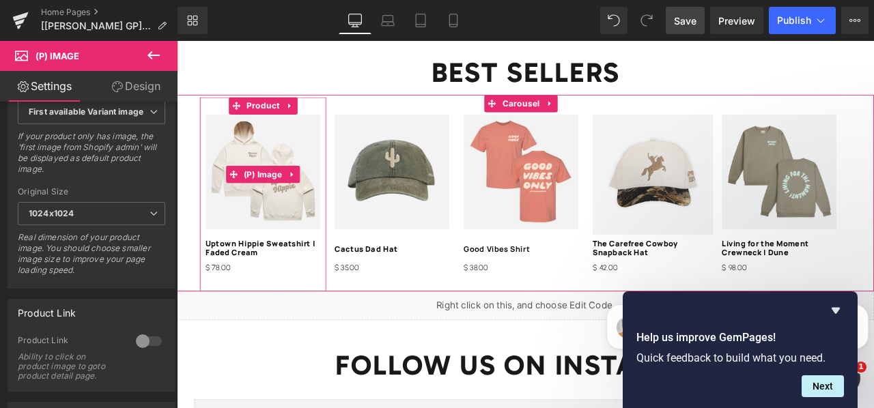
click at [240, 212] on img at bounding box center [279, 196] width 136 height 136
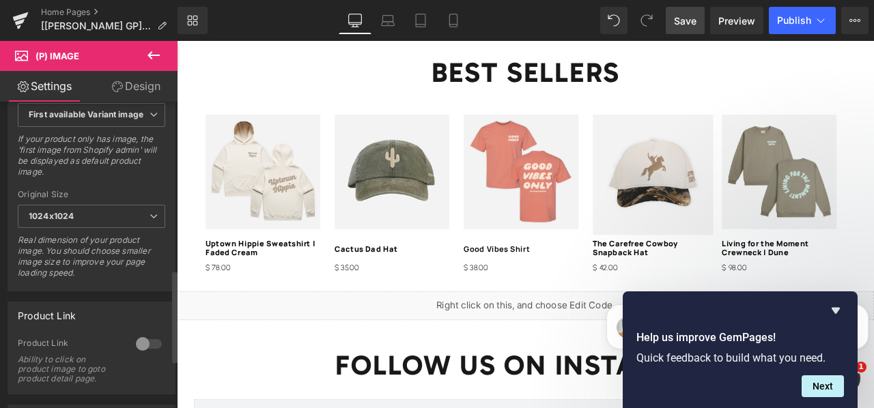
scroll to position [533, 0]
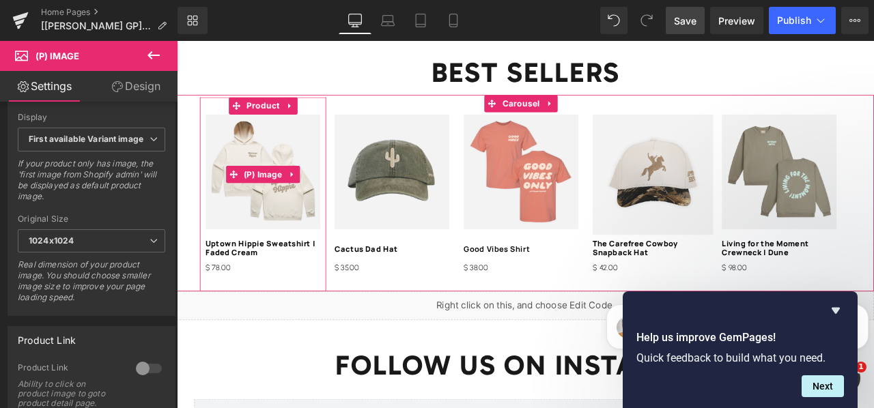
click at [281, 222] on img at bounding box center [279, 196] width 136 height 136
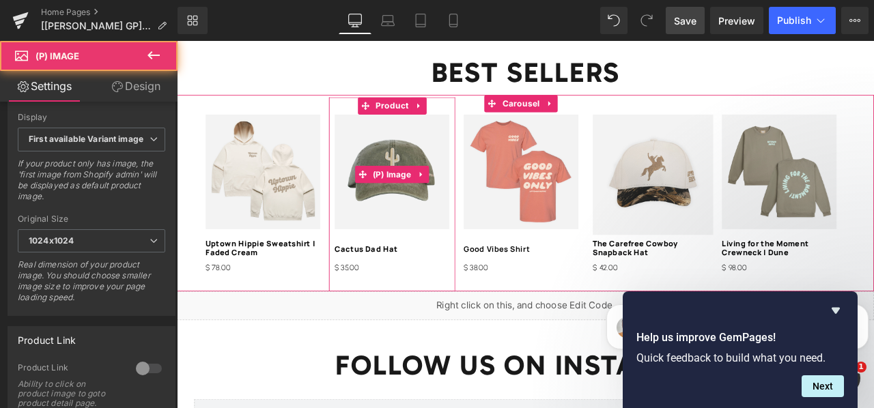
click at [416, 230] on img at bounding box center [432, 196] width 136 height 136
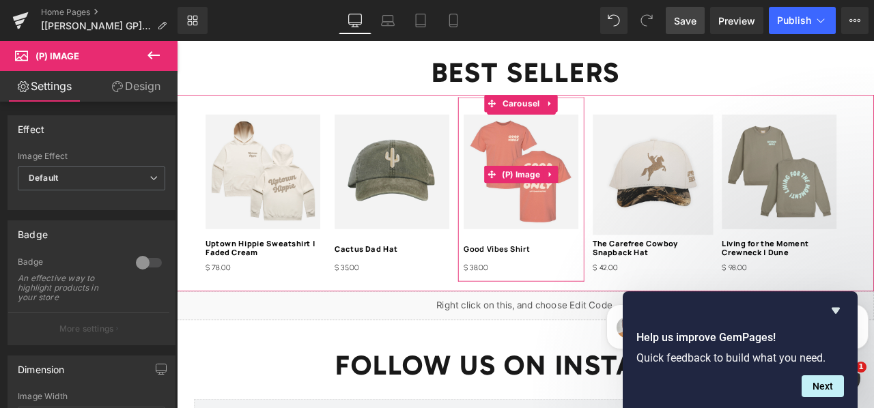
click at [561, 236] on img at bounding box center [585, 196] width 136 height 136
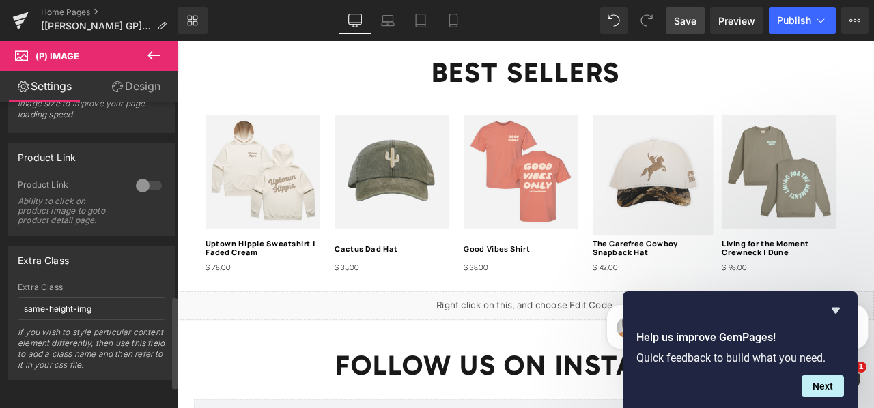
scroll to position [594, 0]
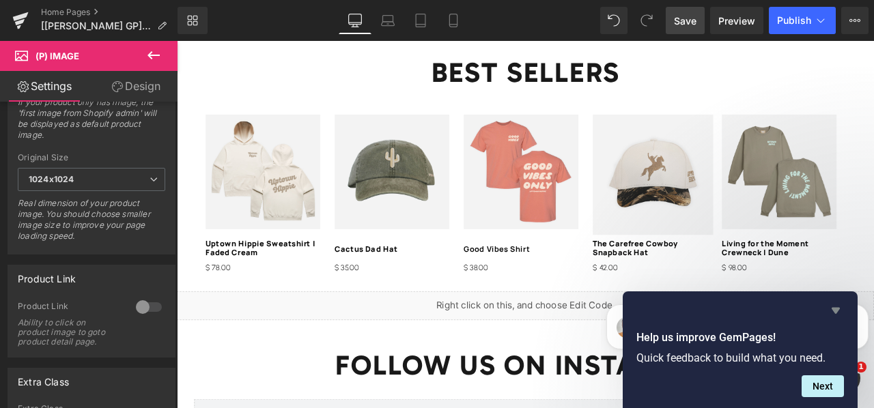
click at [840, 309] on icon "Hide survey" at bounding box center [835, 310] width 16 height 16
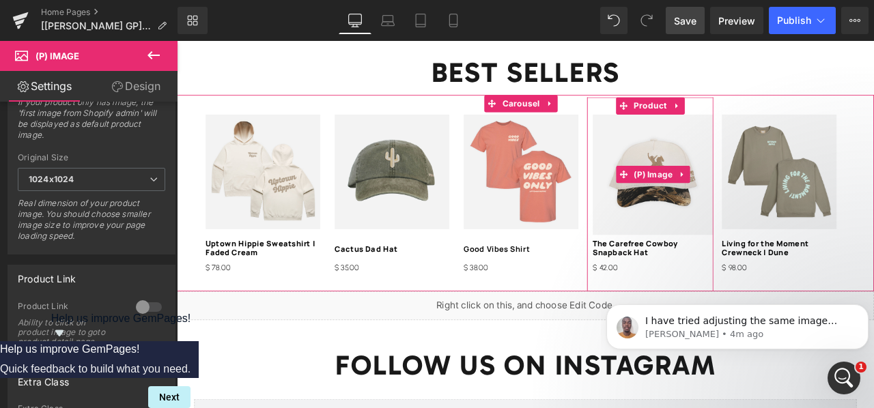
click at [731, 235] on img at bounding box center [741, 199] width 143 height 143
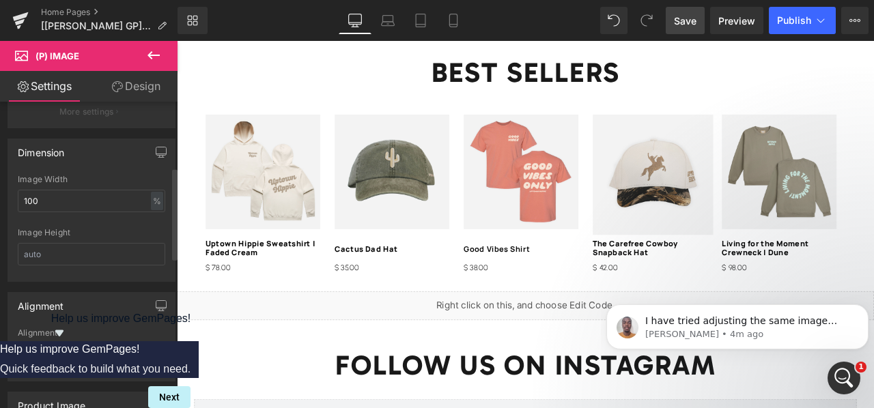
scroll to position [217, 0]
click at [96, 243] on input "text" at bounding box center [91, 254] width 147 height 23
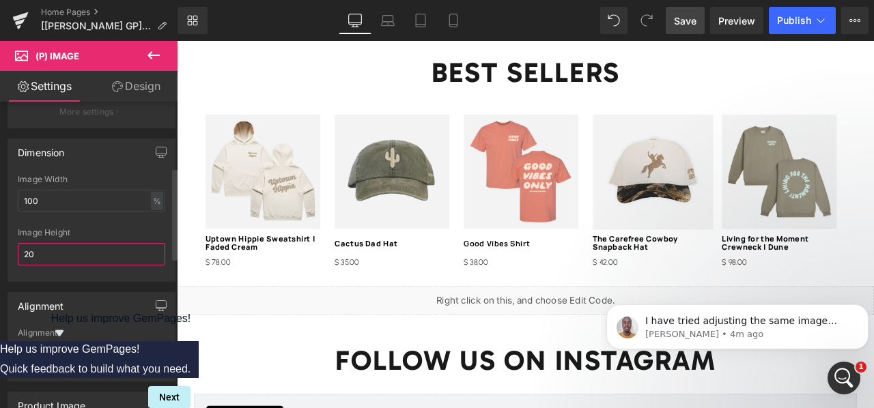
type input "2"
type input "200"
click at [690, 18] on span "Save" at bounding box center [685, 21] width 23 height 14
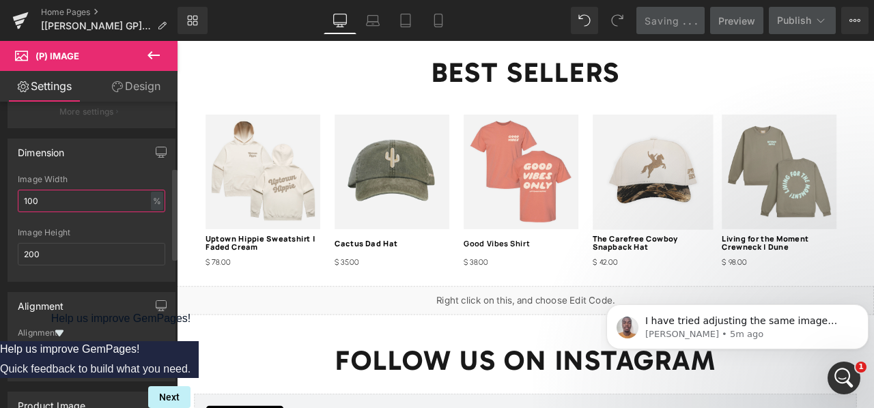
click at [104, 201] on input "100" at bounding box center [91, 201] width 147 height 23
type input "1"
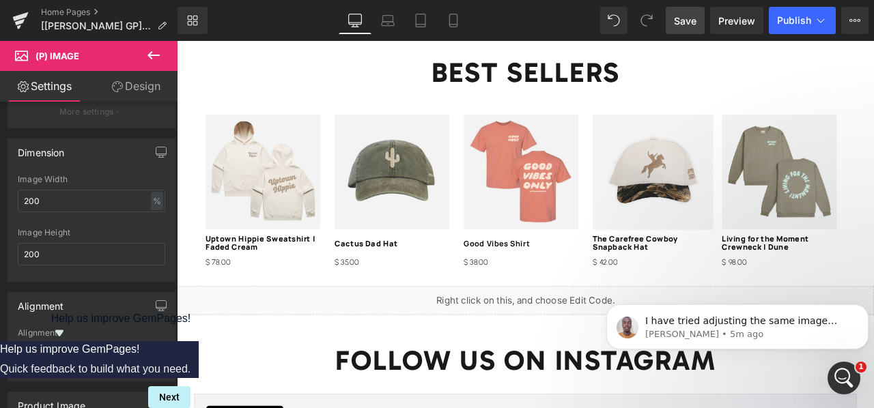
click at [683, 16] on span "Save" at bounding box center [685, 21] width 23 height 14
click at [737, 23] on span "Preview" at bounding box center [736, 21] width 37 height 14
click at [63, 203] on input "200" at bounding box center [91, 201] width 147 height 23
type input "2"
click at [55, 249] on input "200" at bounding box center [91, 254] width 147 height 23
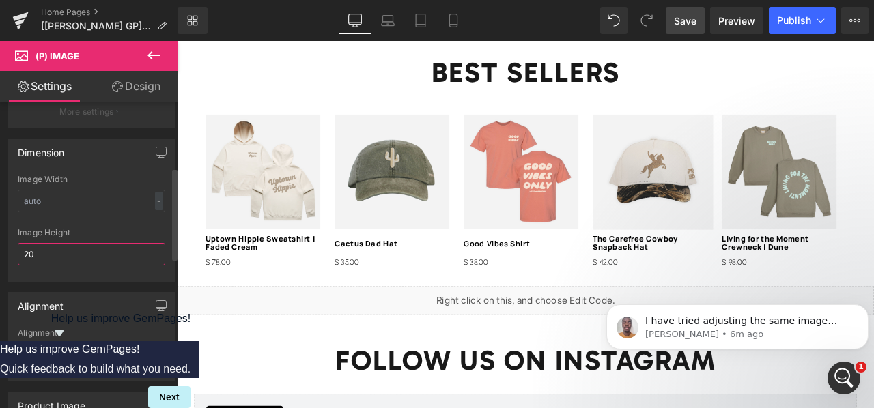
type input "2"
click at [685, 27] on span "Save" at bounding box center [685, 21] width 23 height 14
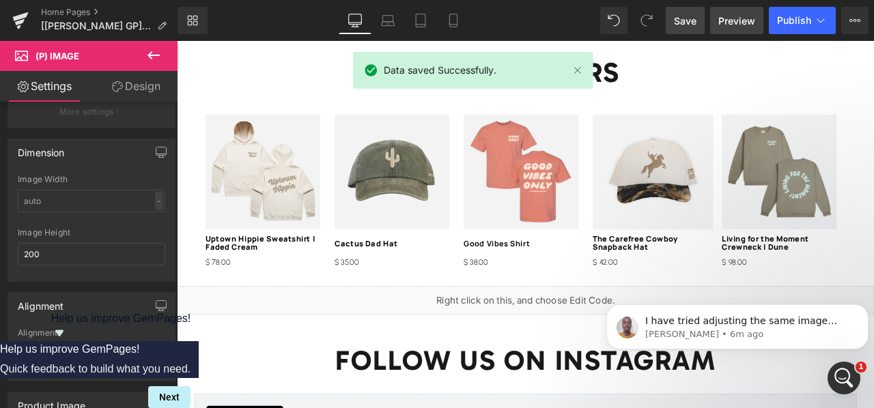
click at [740, 23] on span "Preview" at bounding box center [736, 21] width 37 height 14
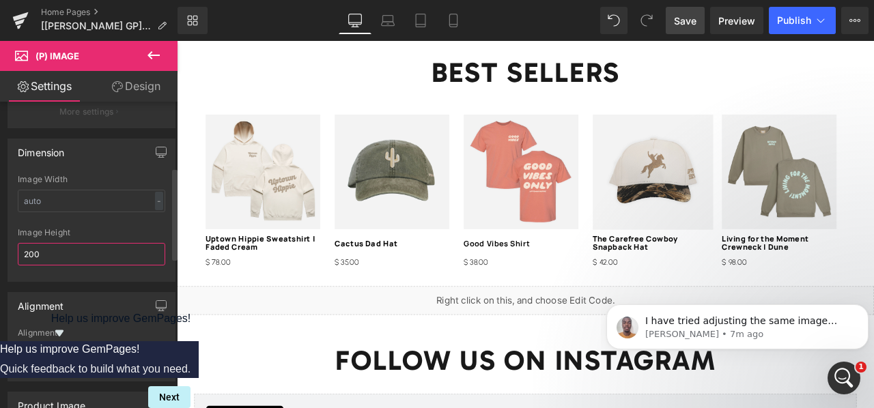
click at [90, 253] on input "200" at bounding box center [91, 254] width 147 height 23
type input "2"
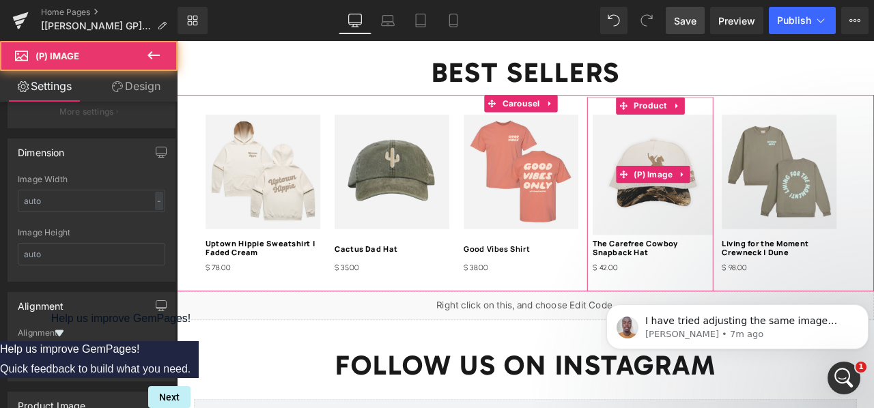
click at [743, 128] on img at bounding box center [741, 199] width 143 height 143
click at [692, 150] on img at bounding box center [741, 199] width 143 height 143
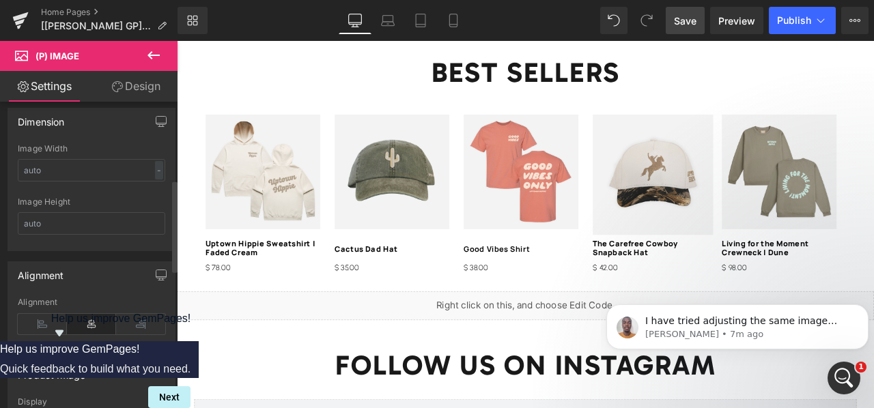
scroll to position [259, 0]
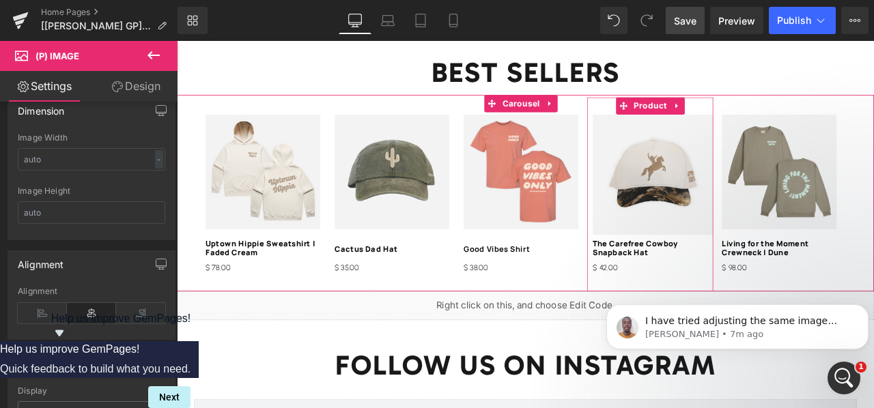
click at [674, 111] on div "Sale Off (P) Image The Carefree Cowboy Snapback Hat (P) Title $ 0 $ 42.00 (P) P…" at bounding box center [738, 223] width 150 height 230
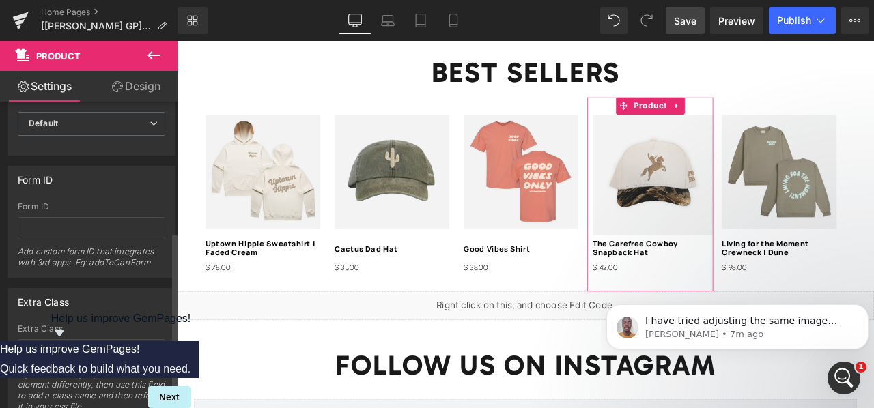
scroll to position [224, 0]
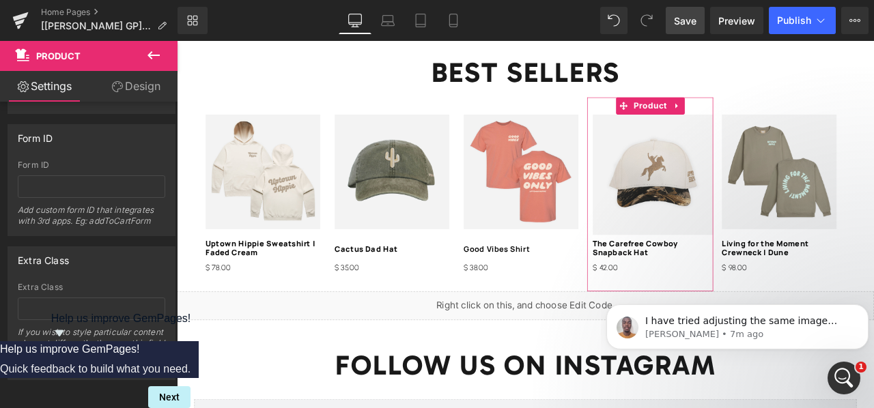
click at [135, 92] on link "Design" at bounding box center [135, 86] width 89 height 31
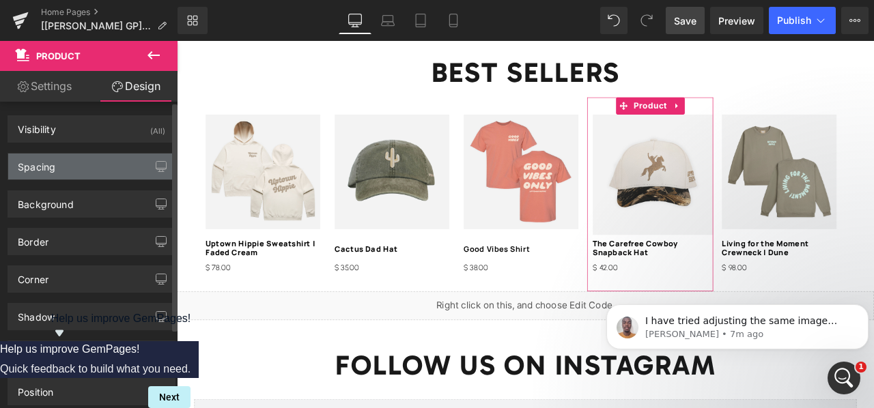
click at [90, 173] on div "Spacing" at bounding box center [91, 167] width 167 height 26
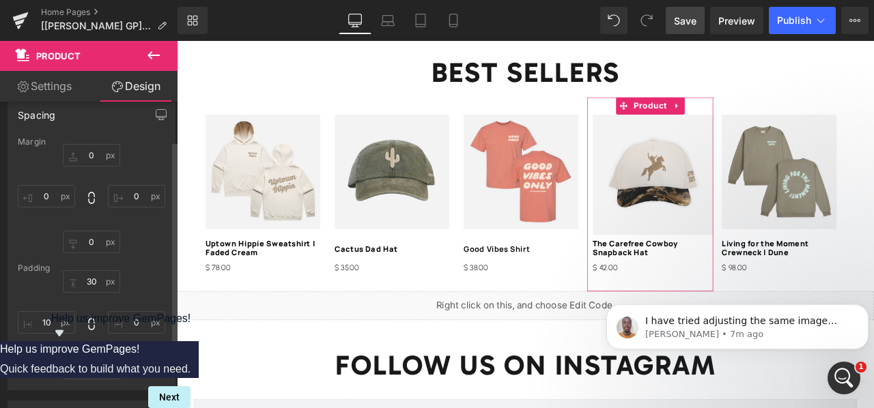
scroll to position [53, 0]
click at [94, 279] on input "text" at bounding box center [91, 281] width 57 height 23
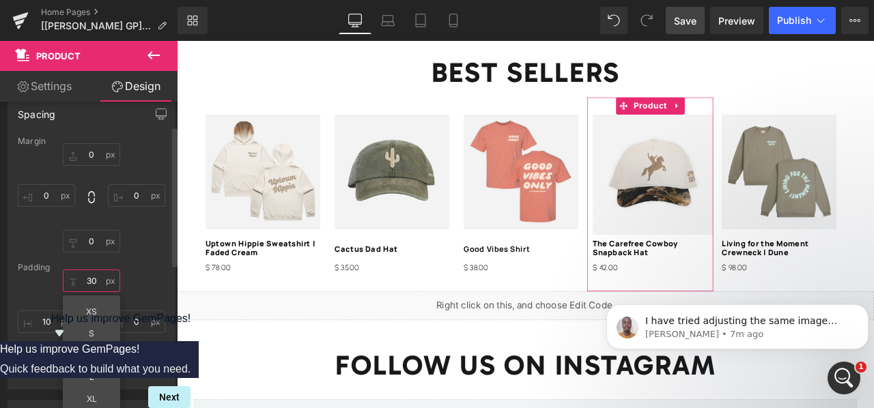
type input "30"
click at [139, 273] on div "XS S M L XL Edit Value" at bounding box center [91, 324] width 147 height 109
click at [94, 367] on input "text" at bounding box center [91, 367] width 57 height 23
type input "30"
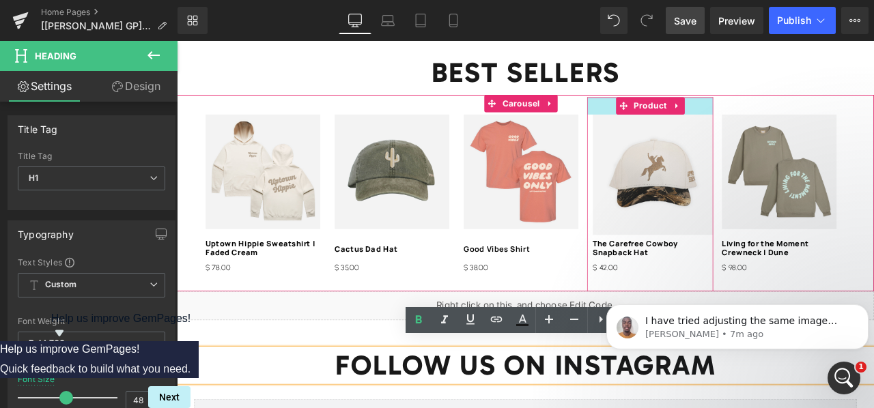
click at [683, 109] on div "NaNpx" at bounding box center [738, 118] width 150 height 20
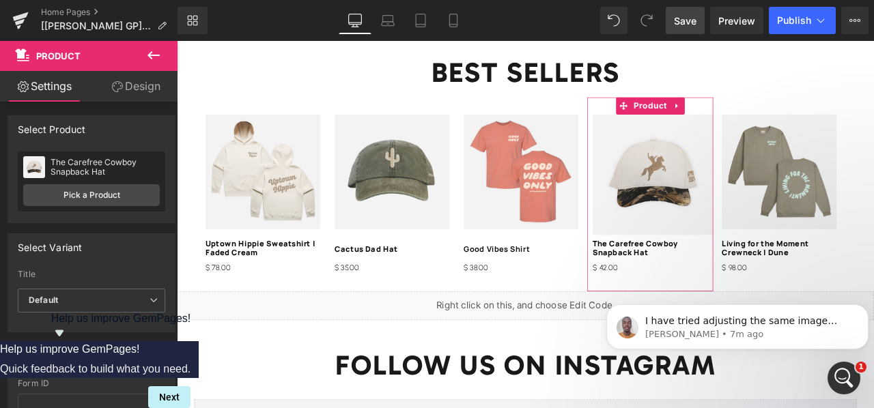
click at [126, 94] on link "Design" at bounding box center [135, 86] width 89 height 31
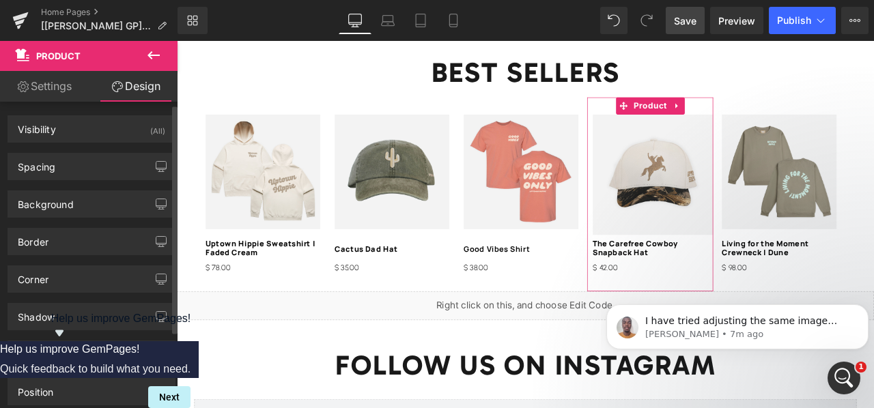
scroll to position [5, 0]
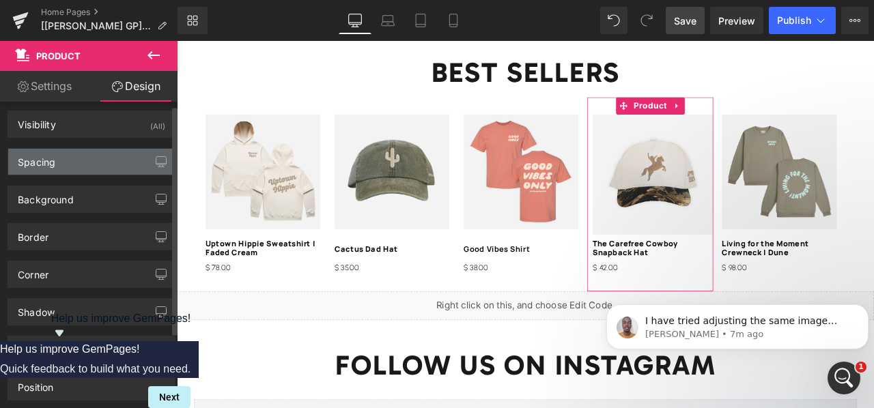
click at [85, 166] on div "Spacing" at bounding box center [91, 162] width 167 height 26
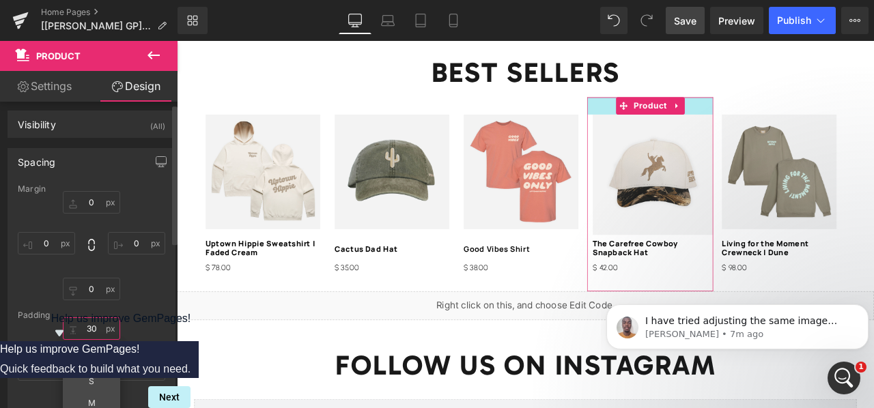
click at [98, 324] on input "text" at bounding box center [91, 328] width 57 height 23
type input "30"
click at [142, 300] on div "Margin [GEOGRAPHIC_DATA] XS S M L XL Edit Value" at bounding box center [91, 310] width 167 height 253
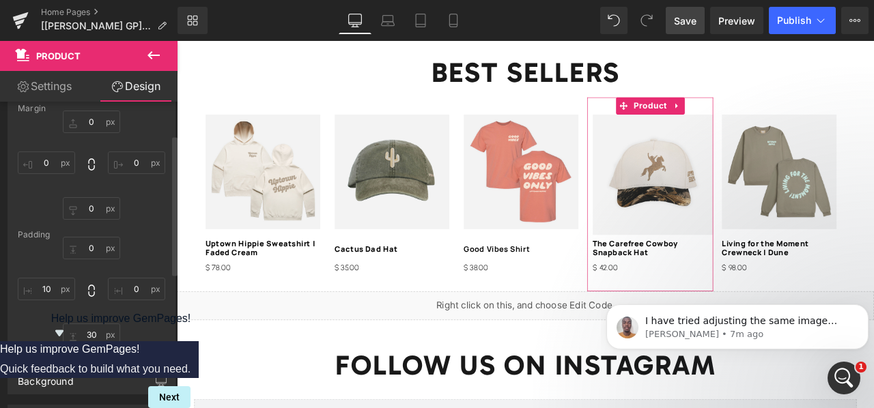
scroll to position [103, 0]
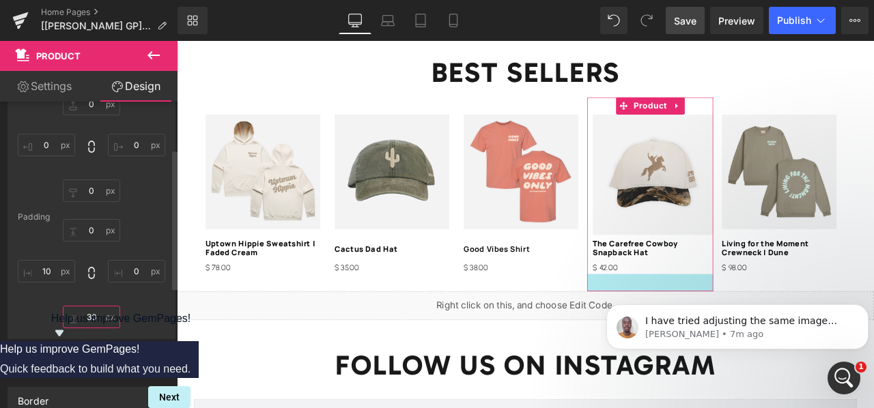
click at [92, 315] on input "text" at bounding box center [91, 317] width 57 height 23
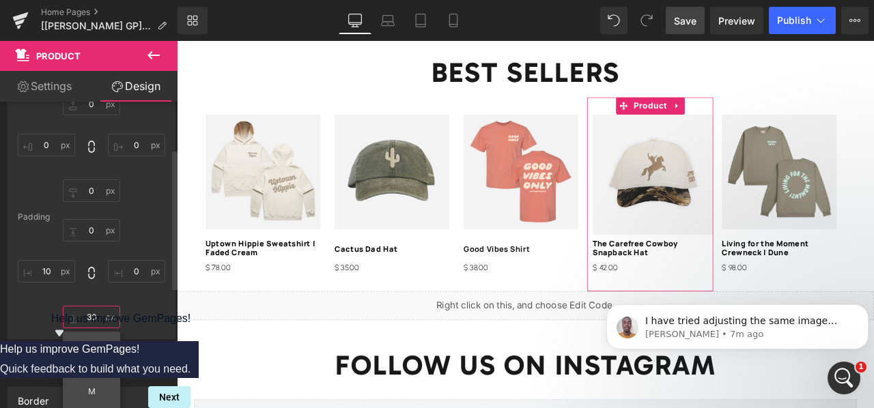
type input "30"
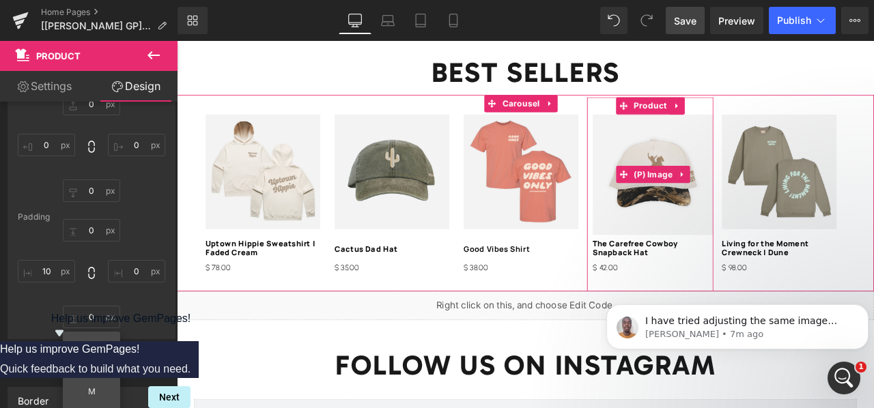
click at [689, 173] on img at bounding box center [741, 199] width 143 height 143
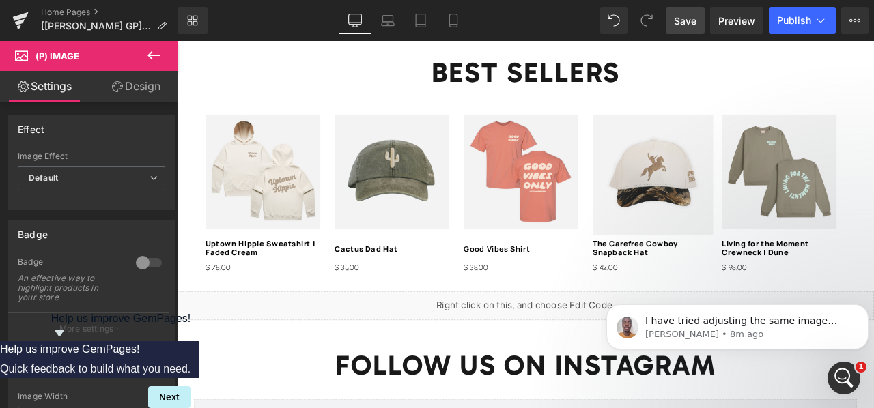
click at [156, 87] on link "Design" at bounding box center [135, 86] width 89 height 31
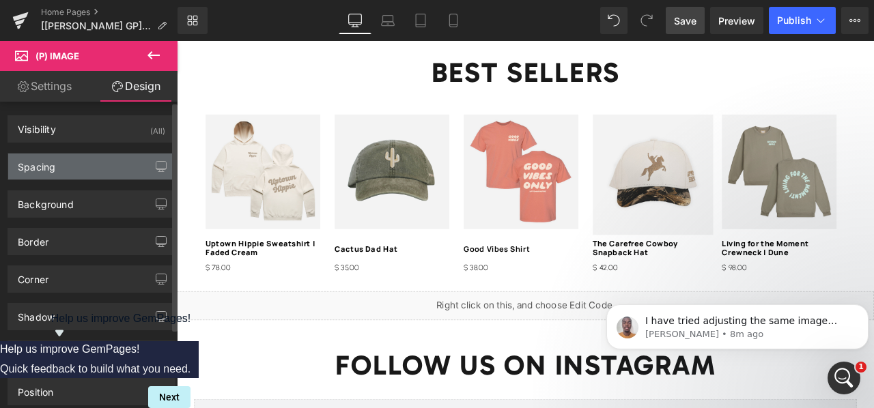
click at [74, 166] on div "Spacing" at bounding box center [91, 167] width 167 height 26
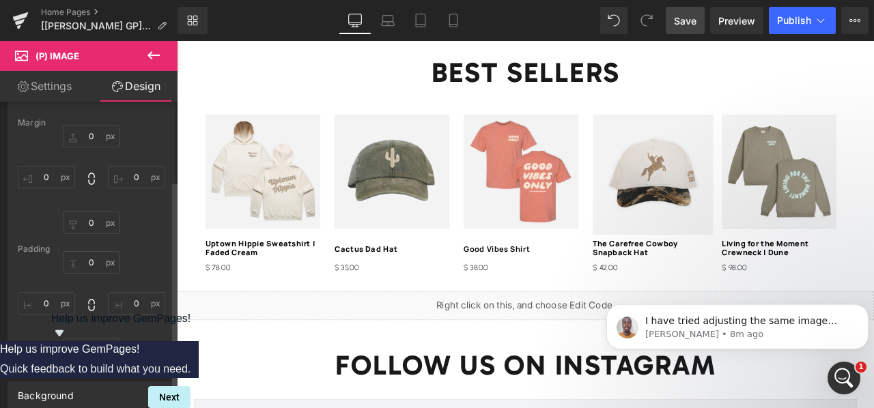
scroll to position [34, 0]
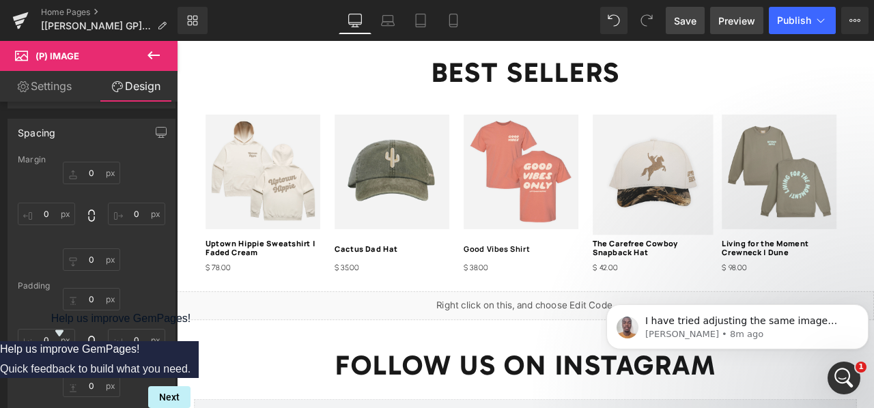
click at [727, 22] on span "Preview" at bounding box center [736, 21] width 37 height 14
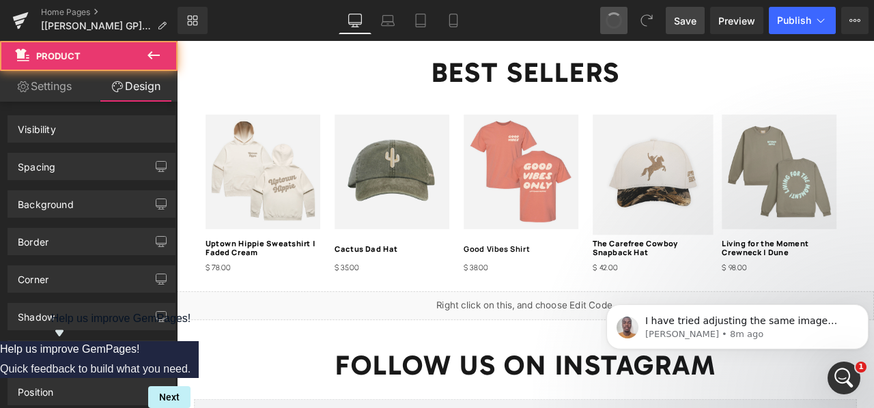
click at [617, 25] on span at bounding box center [614, 21] width 22 height 22
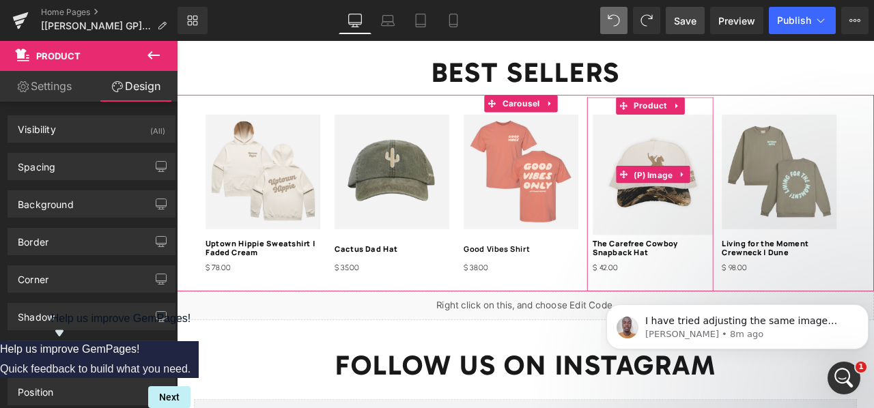
click at [717, 190] on span "(P) Image" at bounding box center [741, 200] width 53 height 20
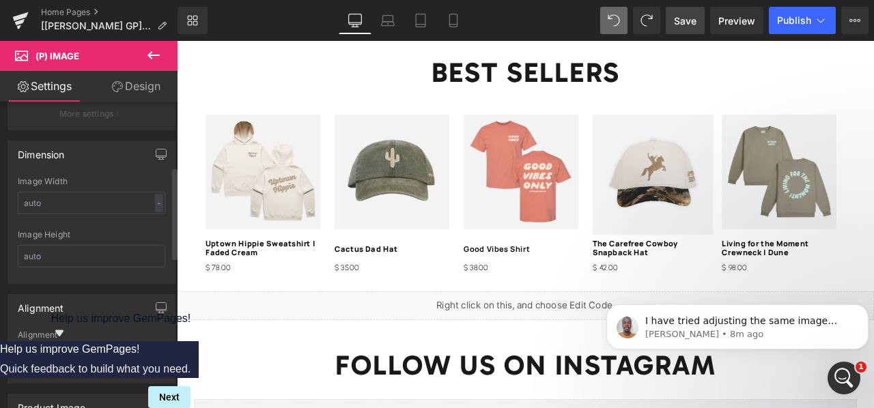
scroll to position [216, 0]
click at [94, 200] on input "text" at bounding box center [91, 202] width 147 height 23
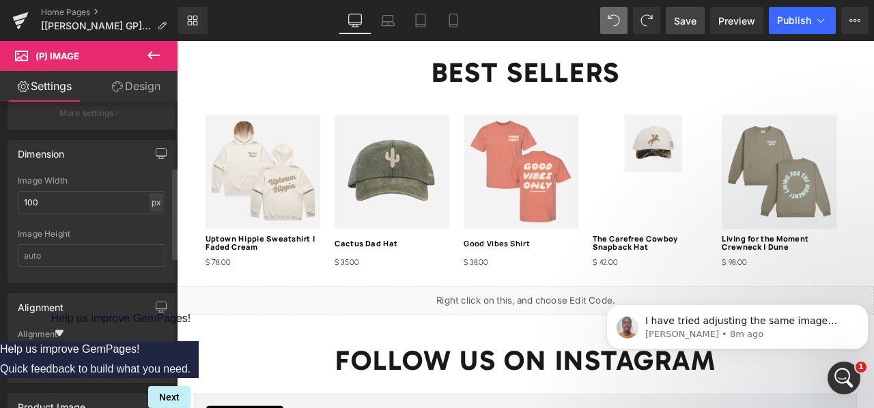
click at [150, 199] on div "px" at bounding box center [157, 202] width 14 height 18
click at [152, 223] on li "%" at bounding box center [155, 224] width 17 height 20
click at [102, 200] on input "100" at bounding box center [91, 202] width 147 height 23
type input "4"
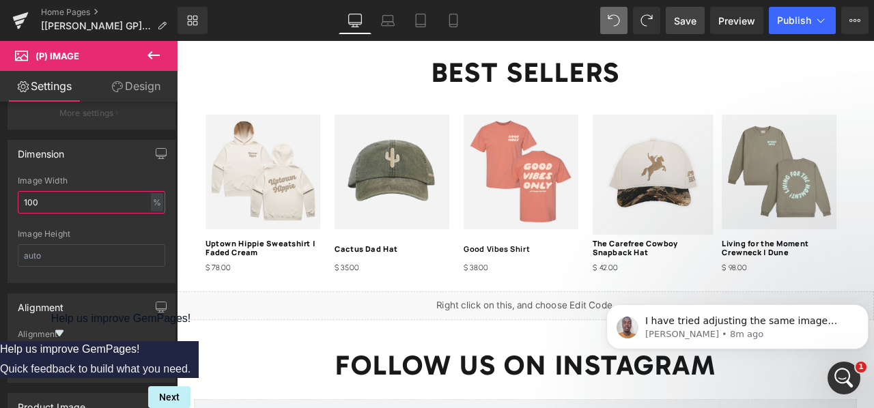
type input "100"
click at [670, 29] on link "Save" at bounding box center [685, 20] width 39 height 27
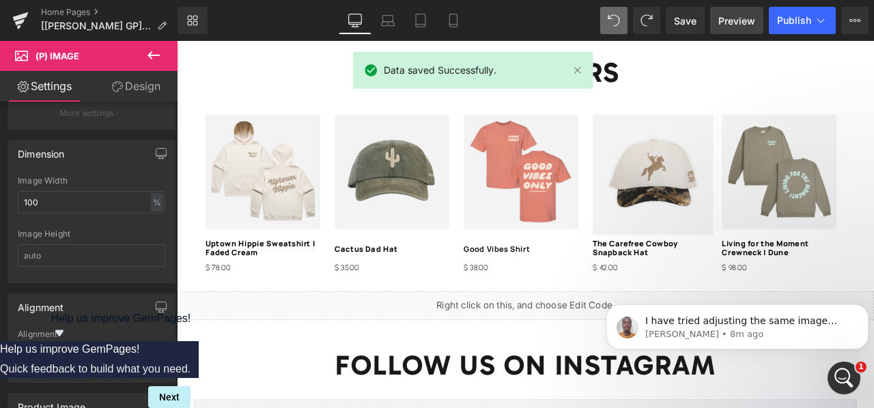
click at [725, 28] on link "Preview" at bounding box center [736, 20] width 53 height 27
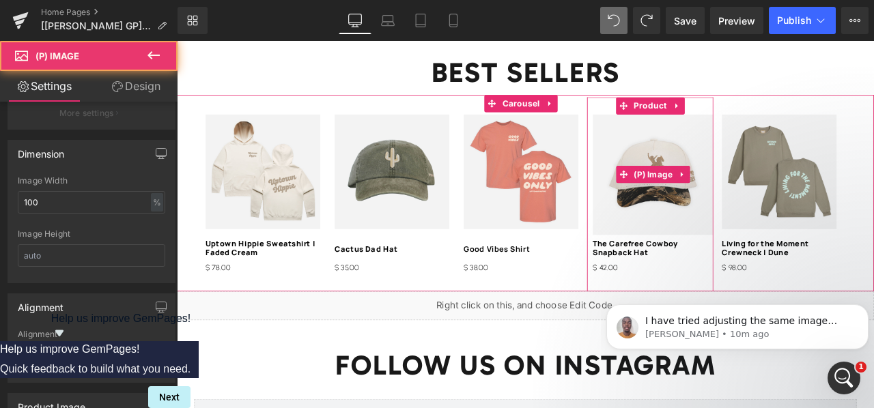
click at [722, 202] on img at bounding box center [741, 199] width 143 height 143
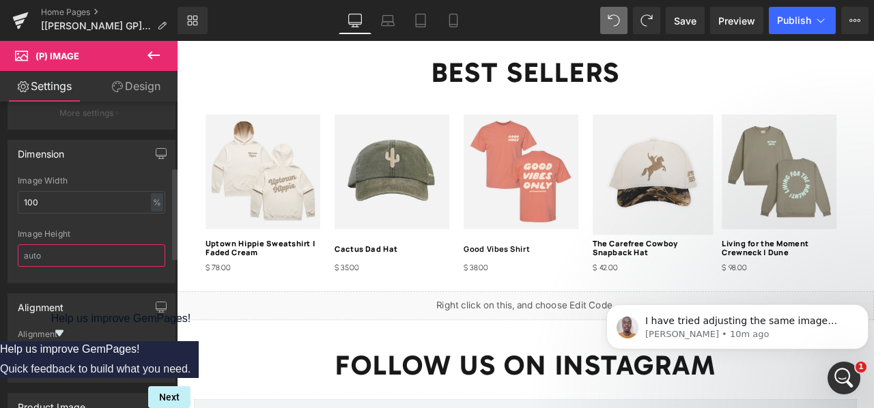
click at [86, 249] on input "text" at bounding box center [91, 255] width 147 height 23
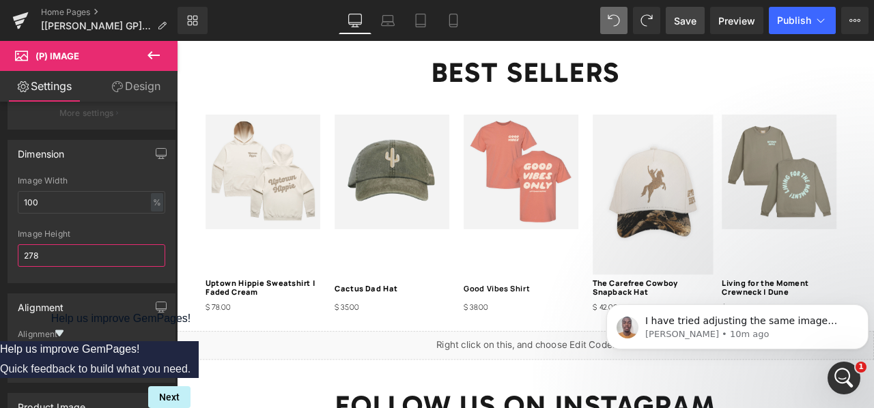
type input "278"
click at [683, 23] on span "Save" at bounding box center [685, 21] width 23 height 14
click at [686, 10] on link "Save" at bounding box center [685, 20] width 39 height 27
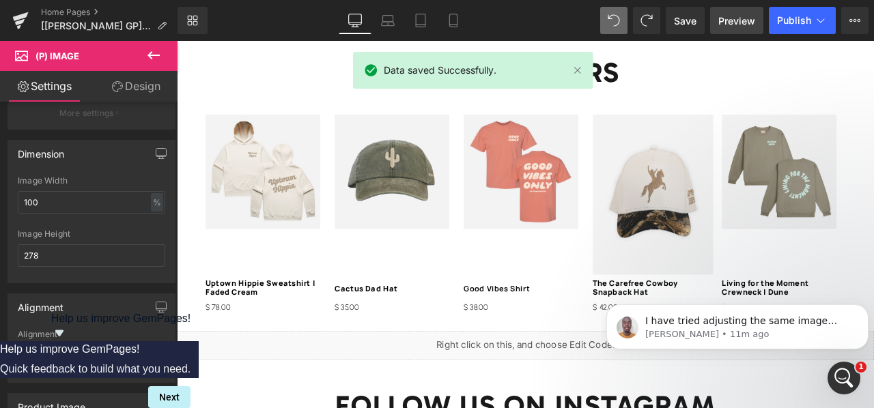
click at [725, 19] on span "Preview" at bounding box center [736, 21] width 37 height 14
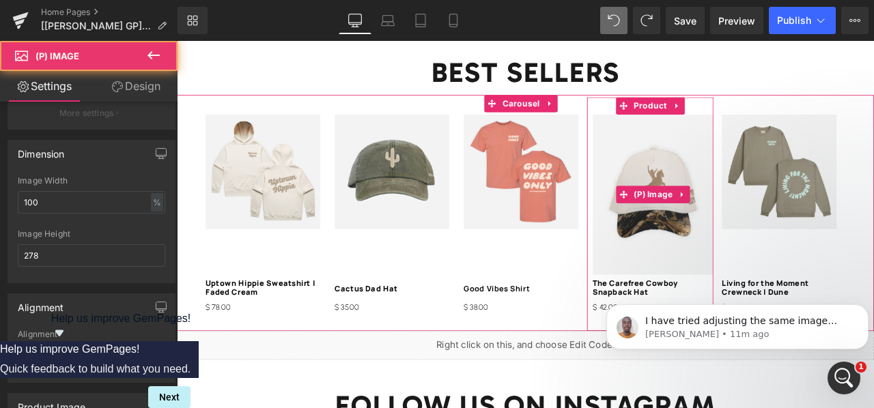
click at [692, 203] on img at bounding box center [741, 223] width 143 height 190
click at [688, 167] on img at bounding box center [741, 223] width 143 height 190
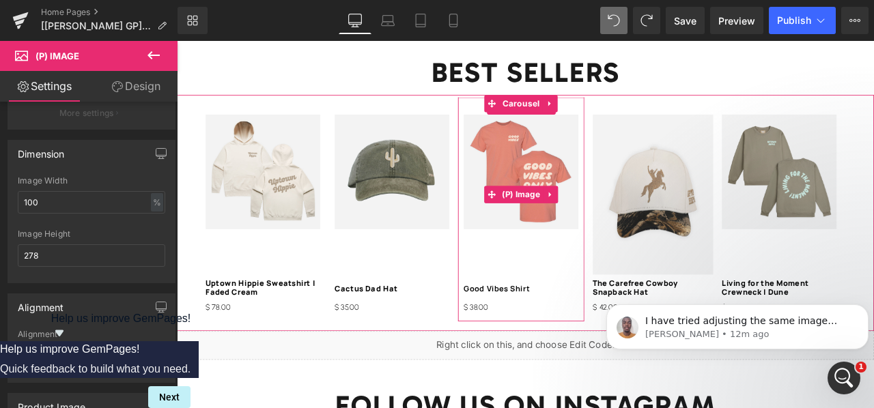
click at [530, 162] on img at bounding box center [585, 196] width 136 height 136
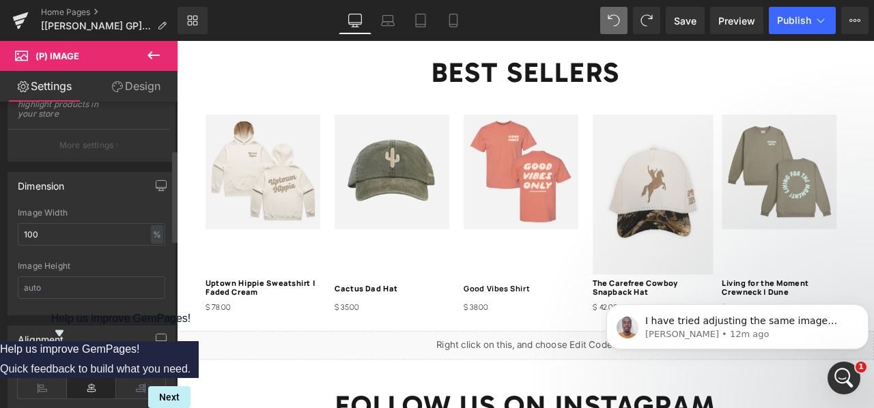
scroll to position [194, 0]
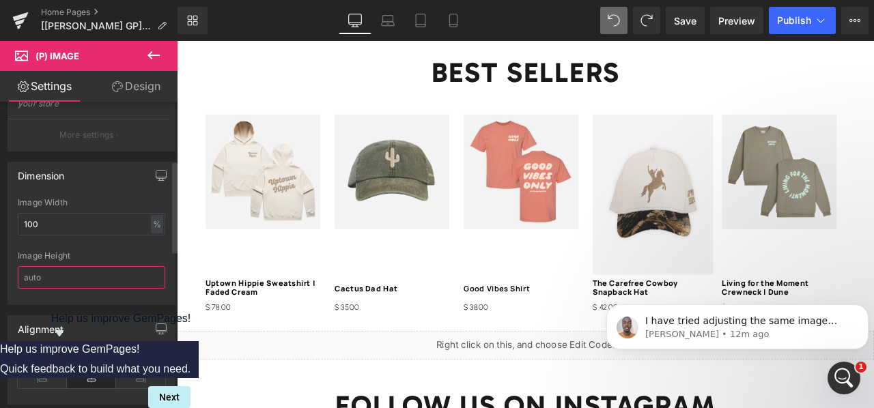
click at [100, 271] on input "text" at bounding box center [91, 277] width 147 height 23
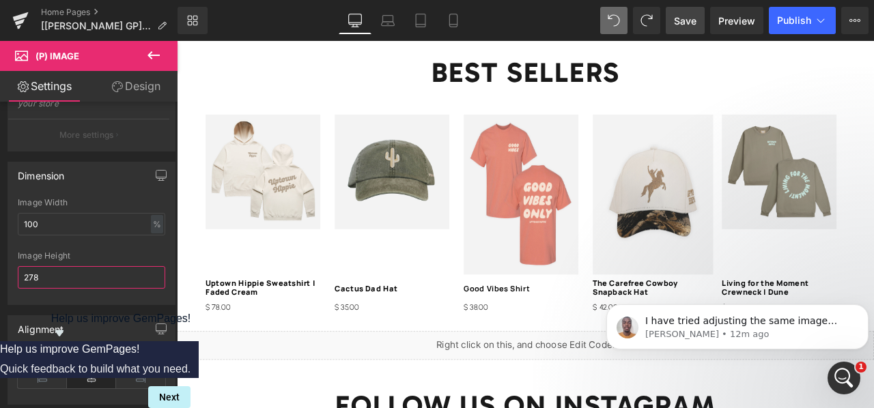
type input "278"
click at [688, 26] on span "Save" at bounding box center [685, 21] width 23 height 14
click at [726, 32] on link "Preview" at bounding box center [736, 20] width 53 height 27
click at [724, 23] on span "Preview" at bounding box center [736, 21] width 37 height 14
click at [52, 219] on input "100" at bounding box center [91, 224] width 147 height 23
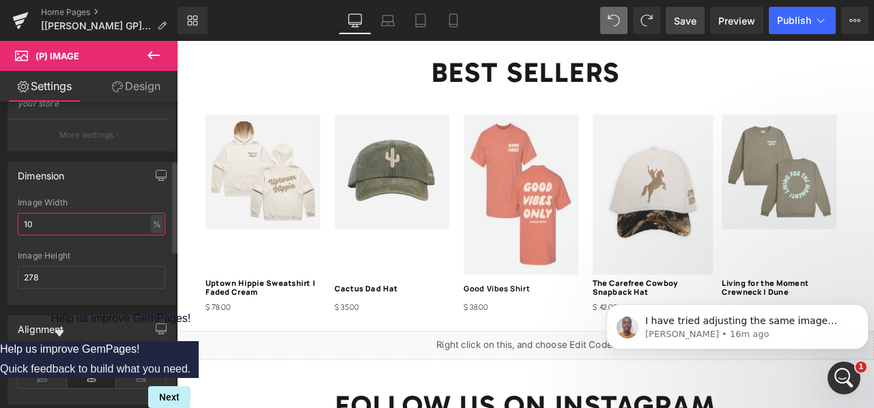
type input "1"
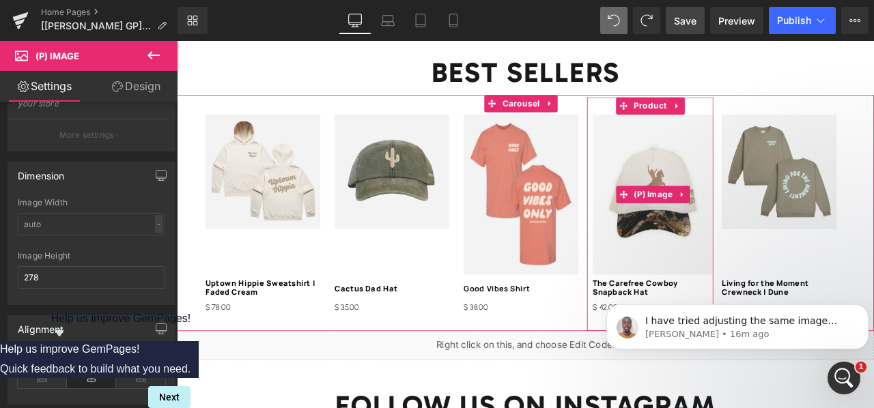
click at [694, 165] on img at bounding box center [741, 223] width 143 height 190
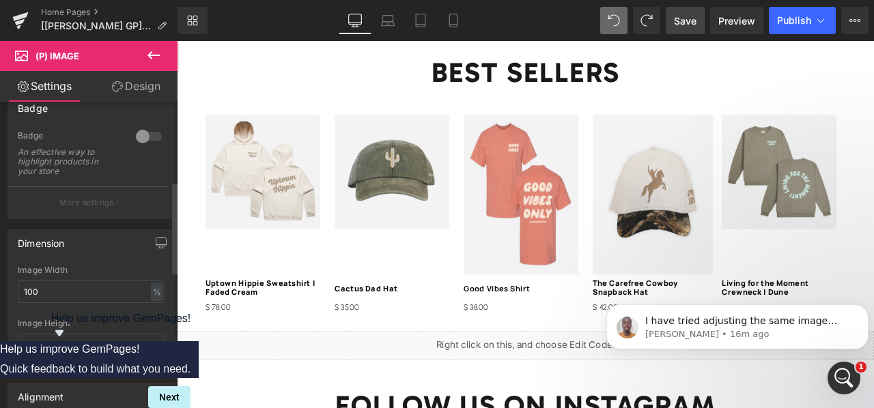
scroll to position [275, 0]
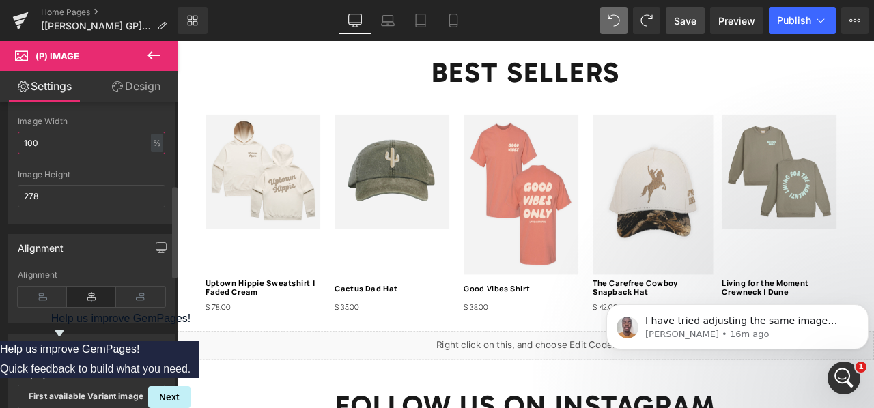
click at [66, 147] on input "100" at bounding box center [91, 143] width 147 height 23
type input "1"
click at [684, 19] on span "Save" at bounding box center [685, 21] width 23 height 14
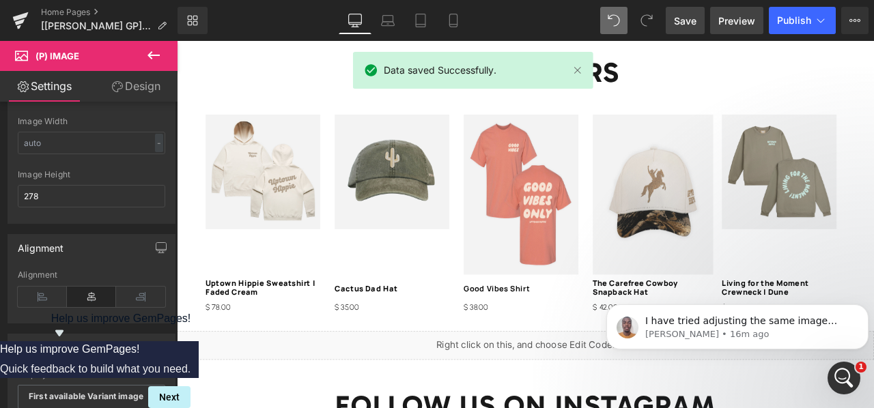
click at [737, 16] on span "Preview" at bounding box center [736, 21] width 37 height 14
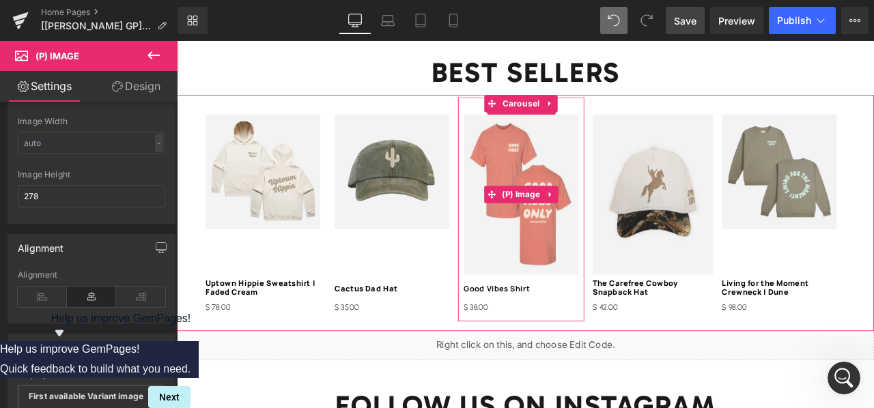
click at [548, 260] on img at bounding box center [585, 223] width 136 height 190
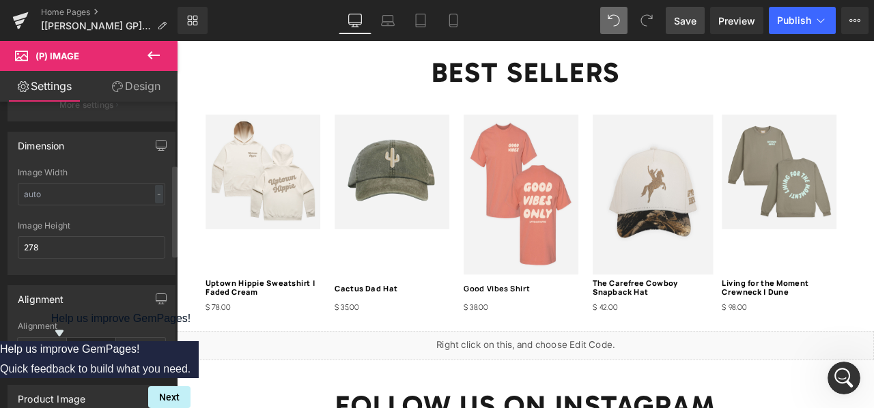
scroll to position [246, 0]
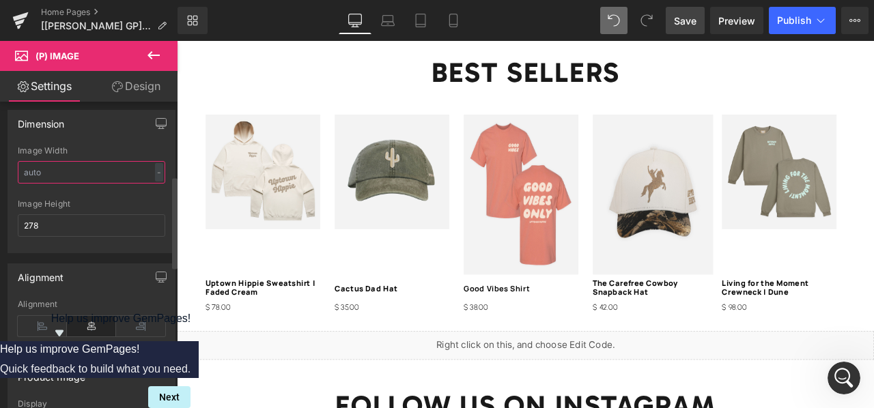
click at [122, 162] on input "text" at bounding box center [91, 172] width 147 height 23
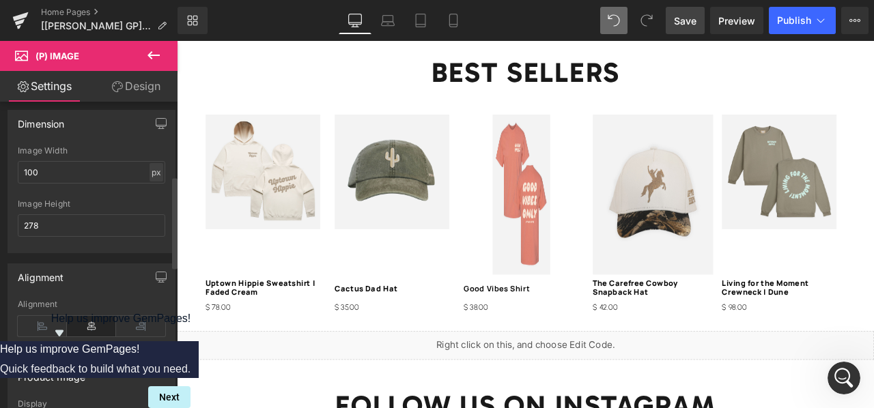
click at [153, 167] on div "px" at bounding box center [157, 172] width 14 height 18
click at [153, 185] on li "%" at bounding box center [155, 194] width 17 height 20
click at [124, 173] on input "100" at bounding box center [91, 172] width 147 height 23
type input "5"
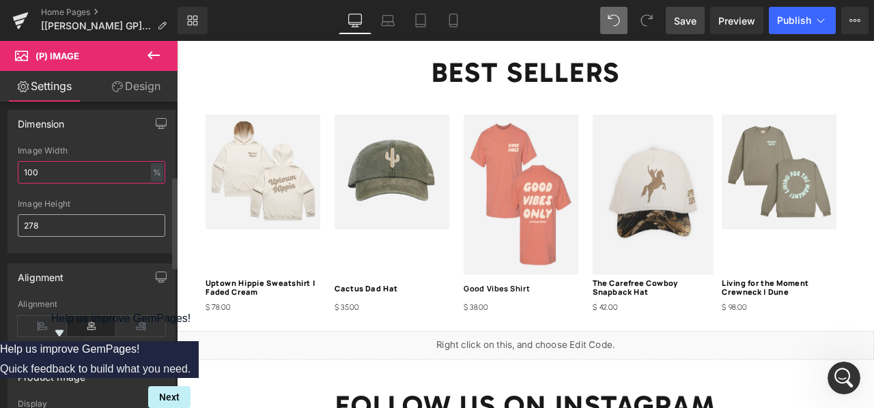
type input "100"
click at [98, 216] on input "278" at bounding box center [91, 225] width 147 height 23
type input "2"
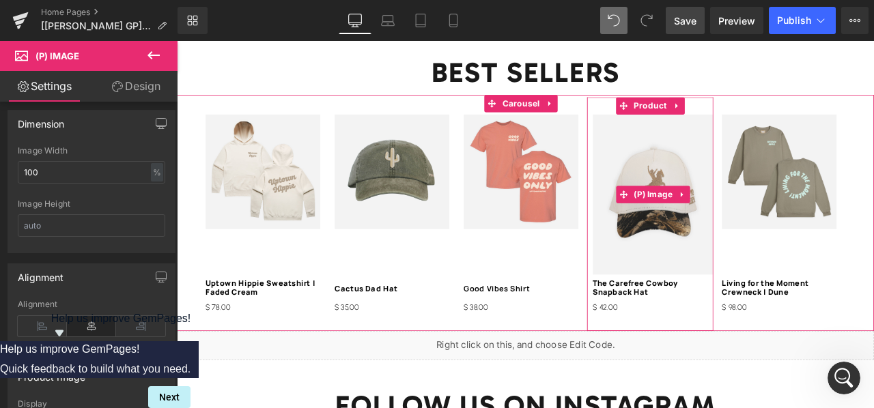
click at [699, 237] on img at bounding box center [741, 223] width 143 height 190
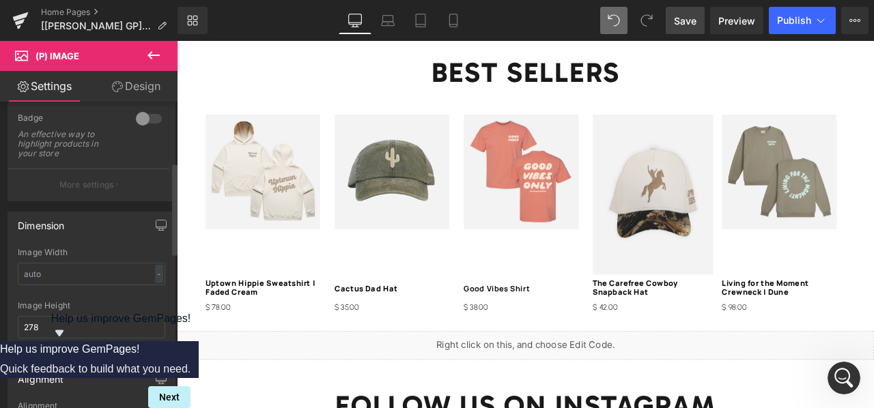
scroll to position [202, 0]
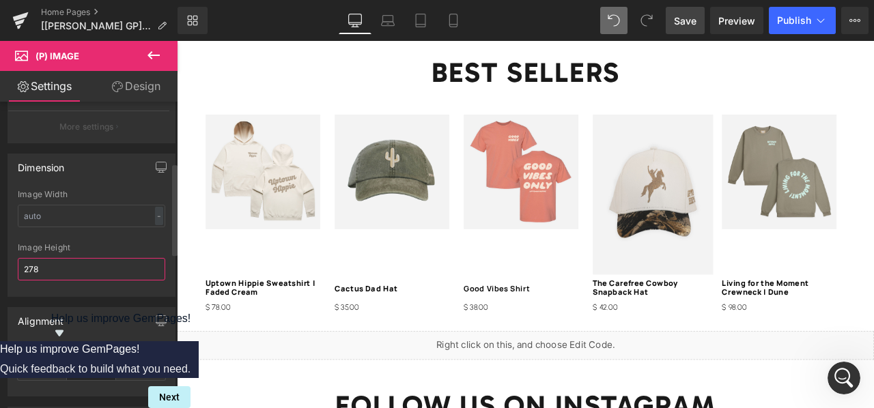
click at [83, 262] on input "278" at bounding box center [91, 269] width 147 height 23
type input "2"
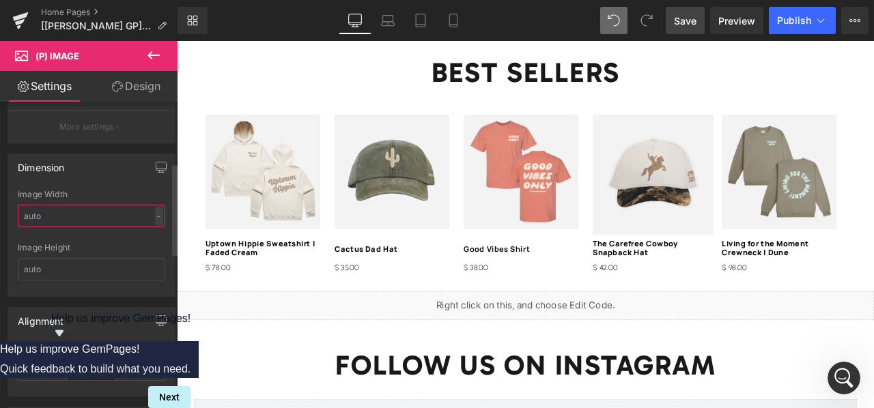
click at [76, 212] on input "text" at bounding box center [91, 216] width 147 height 23
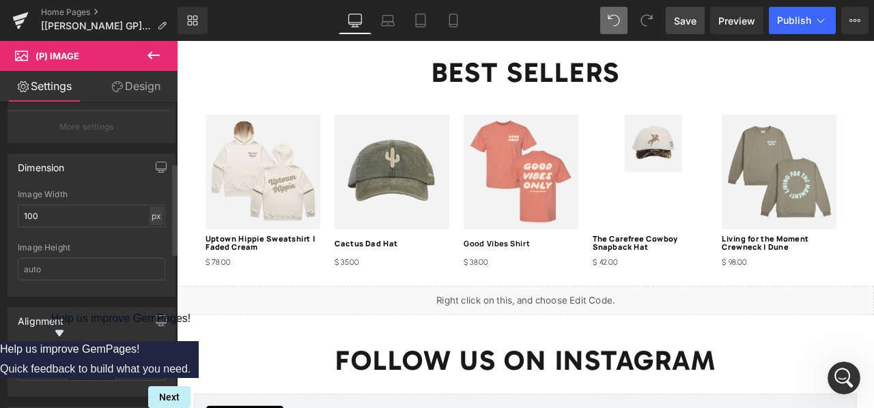
click at [150, 210] on div "px" at bounding box center [157, 216] width 14 height 18
click at [150, 227] on li "%" at bounding box center [155, 237] width 17 height 20
click at [96, 218] on input "100" at bounding box center [91, 216] width 147 height 23
type input "4"
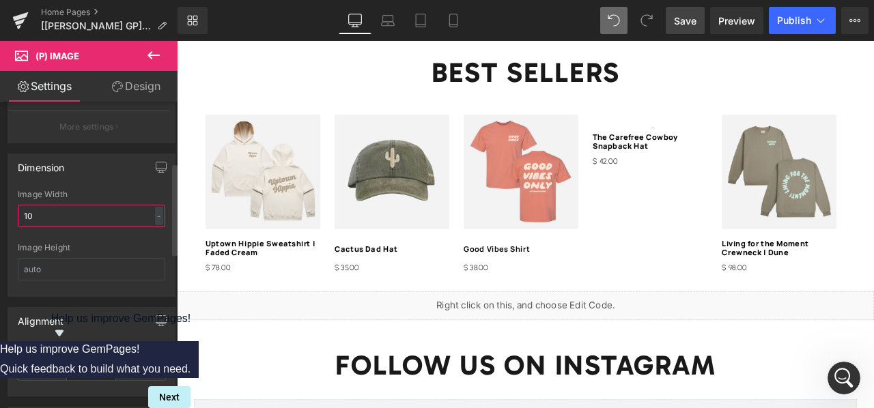
type input "100"
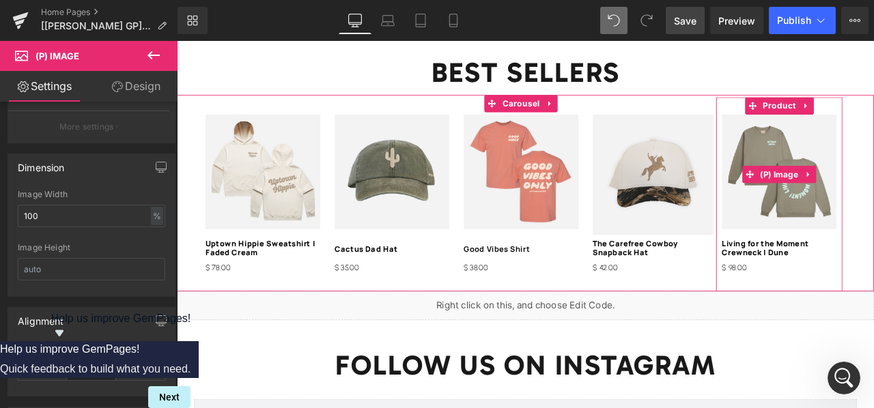
click at [848, 210] on img at bounding box center [891, 196] width 136 height 136
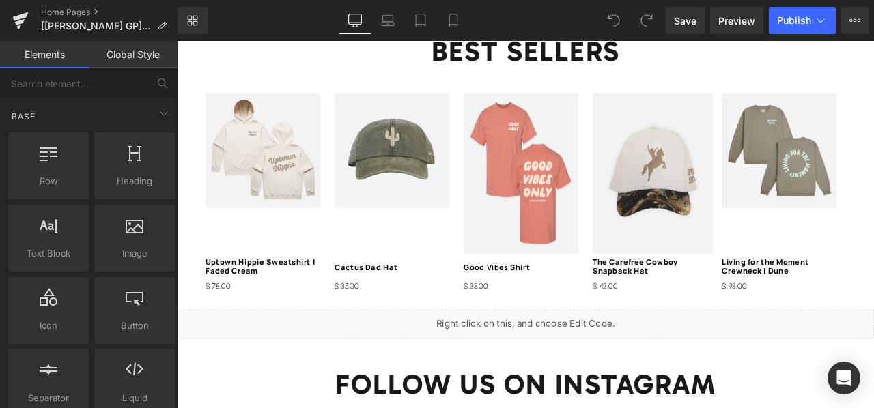
scroll to position [1656, 0]
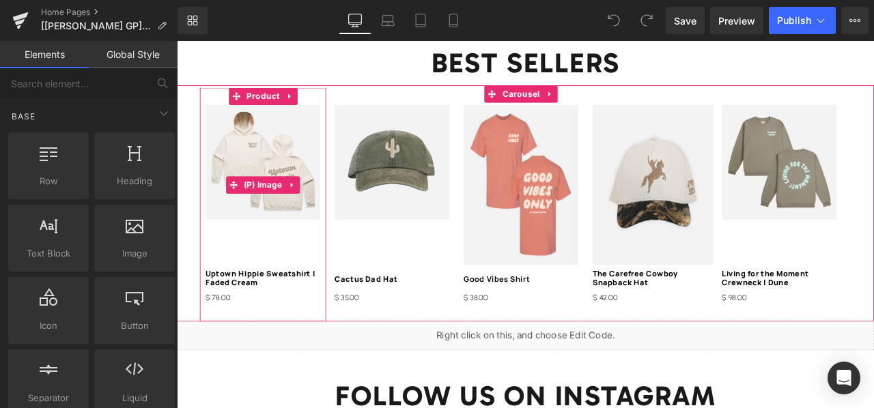
click at [285, 218] on img at bounding box center [279, 185] width 136 height 136
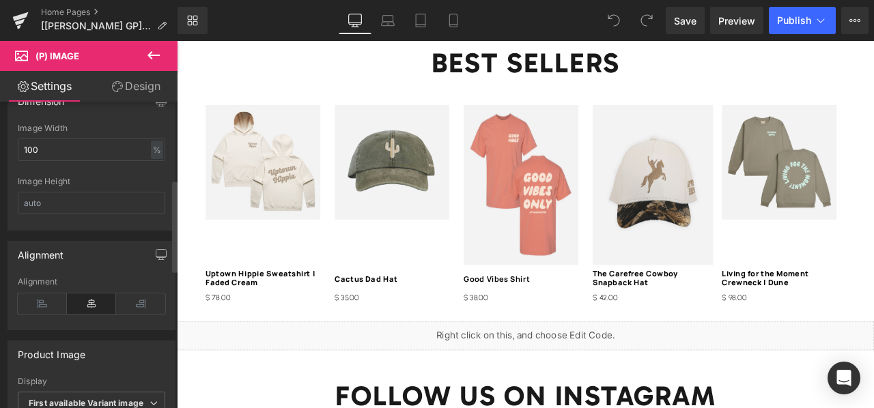
scroll to position [282, 0]
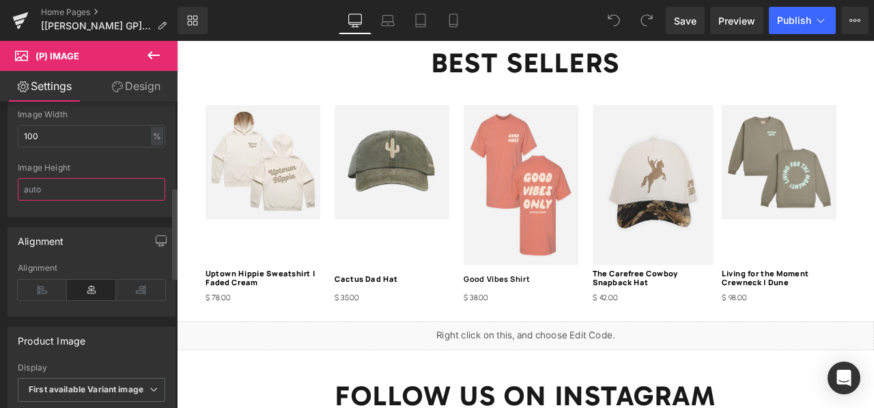
click at [79, 184] on input "text" at bounding box center [91, 189] width 147 height 23
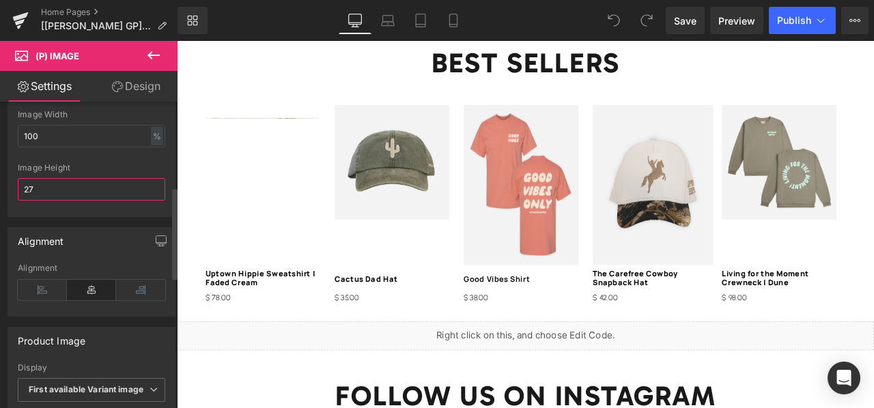
type input "278"
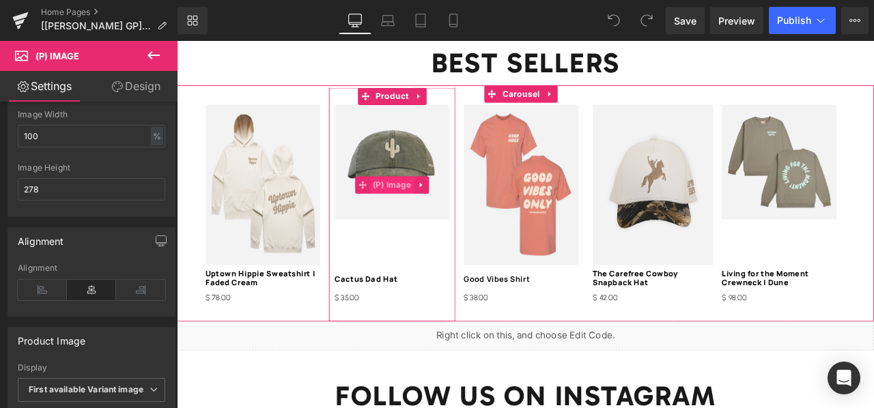
click at [411, 207] on span "(P) Image" at bounding box center [432, 211] width 53 height 20
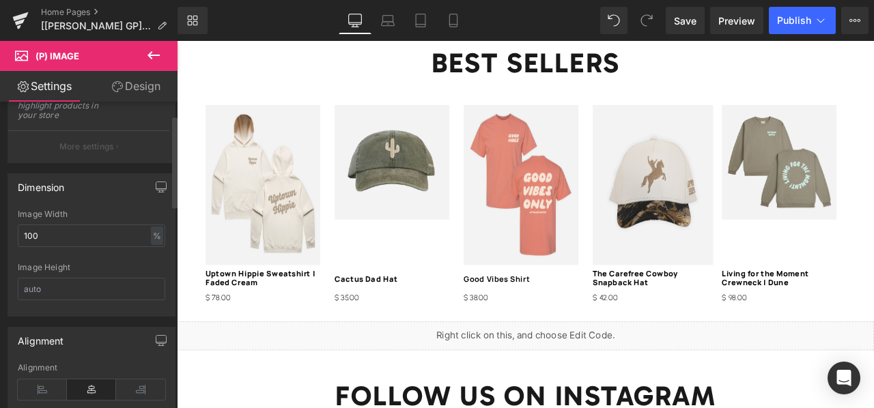
scroll to position [201, 0]
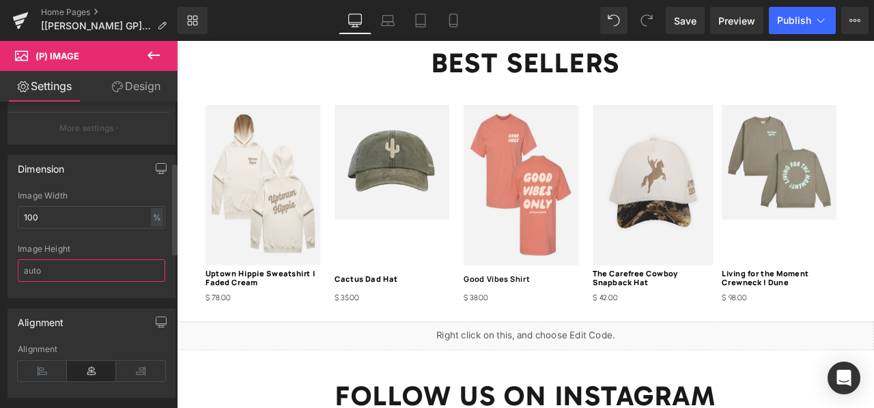
click at [83, 266] on input "text" at bounding box center [91, 270] width 147 height 23
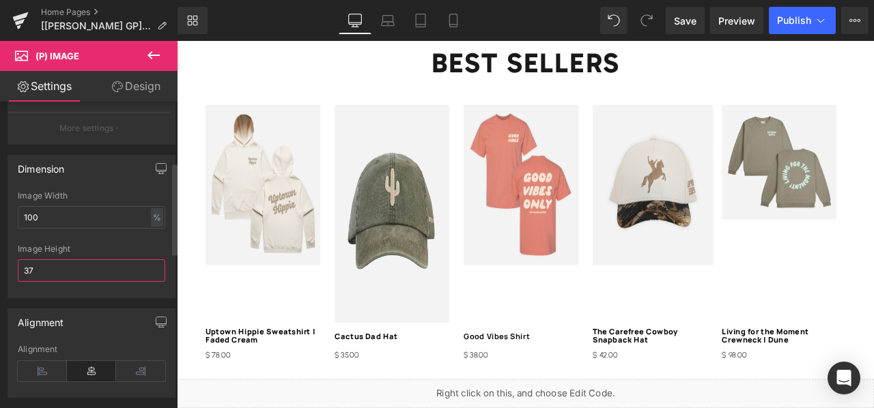
type input "3"
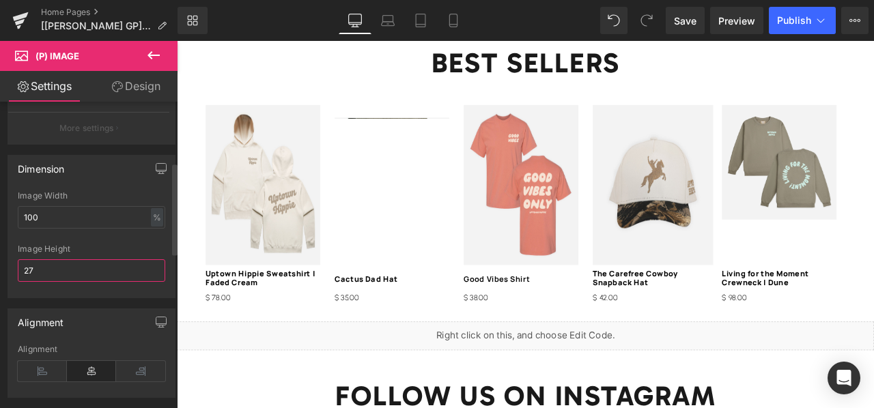
type input "278"
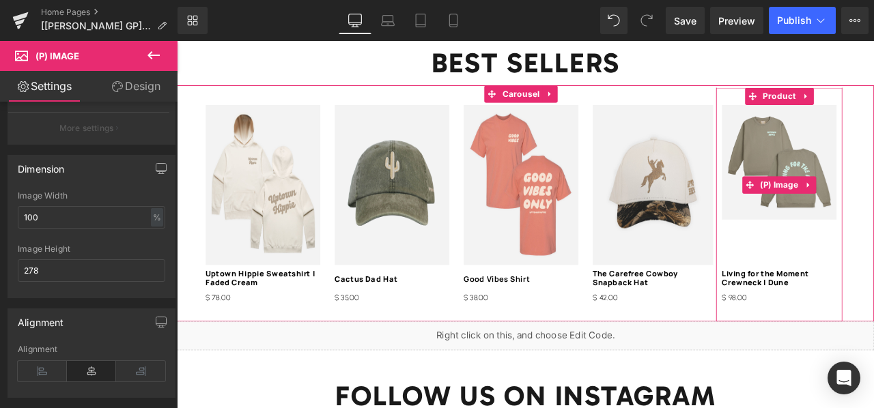
click at [849, 225] on img at bounding box center [891, 185] width 136 height 136
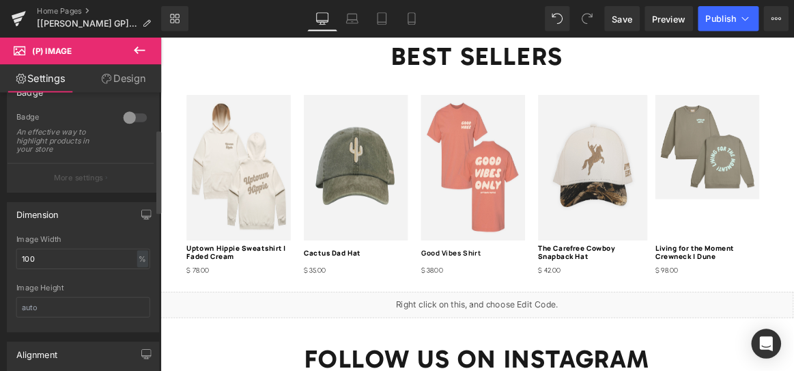
scroll to position [134, 0]
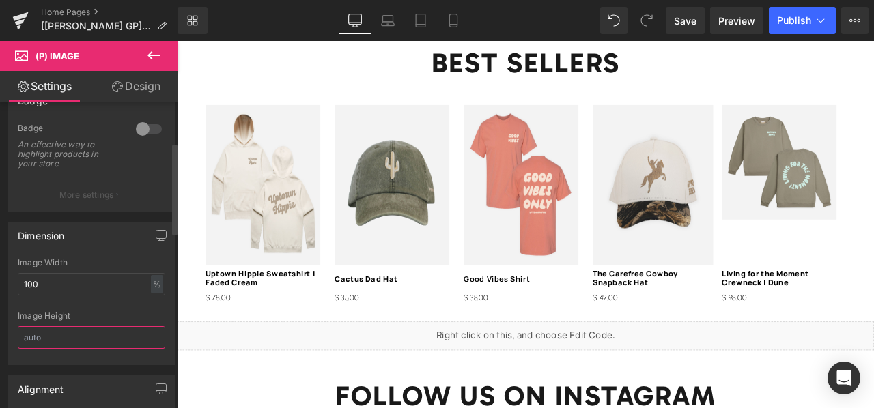
click at [79, 327] on input "text" at bounding box center [91, 337] width 147 height 23
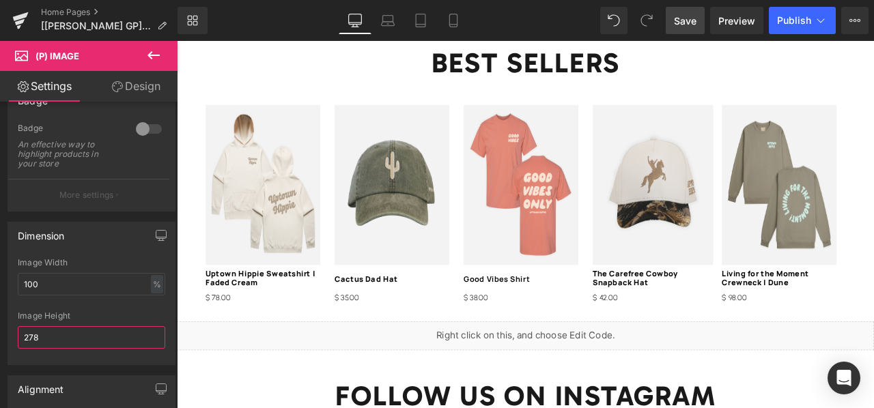
type input "278"
click at [680, 25] on span "Save" at bounding box center [685, 21] width 23 height 14
click at [728, 27] on span "Preview" at bounding box center [736, 21] width 37 height 14
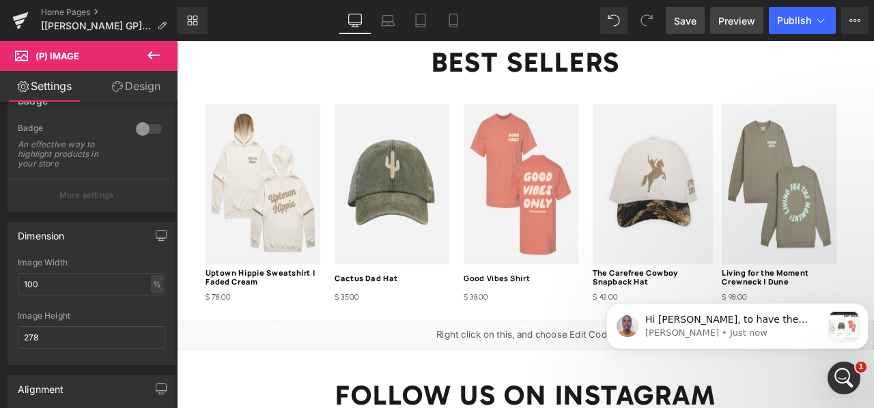
scroll to position [0, 0]
click at [685, 23] on span "Save" at bounding box center [685, 21] width 23 height 14
